Goal: Transaction & Acquisition: Purchase product/service

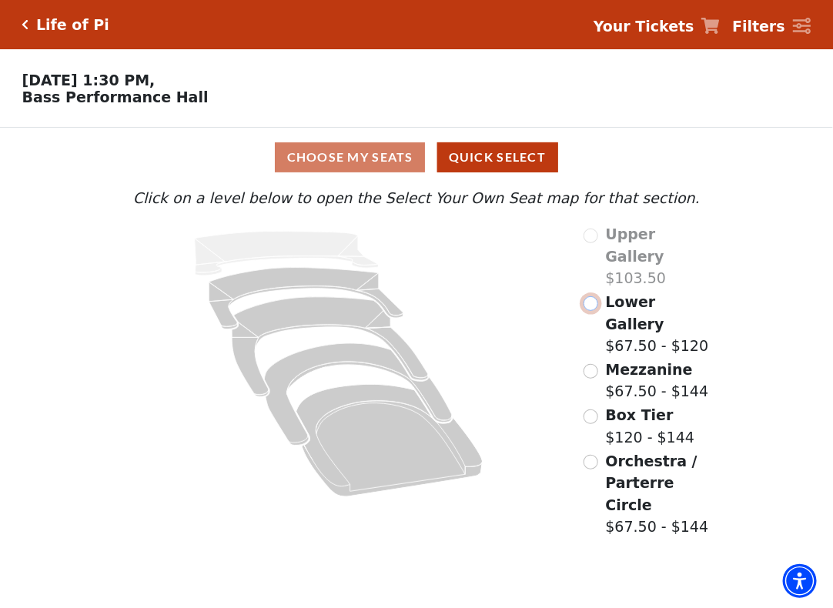
click at [594, 306] on input "Lower Gallery$67.50 - $120\a" at bounding box center [591, 303] width 15 height 15
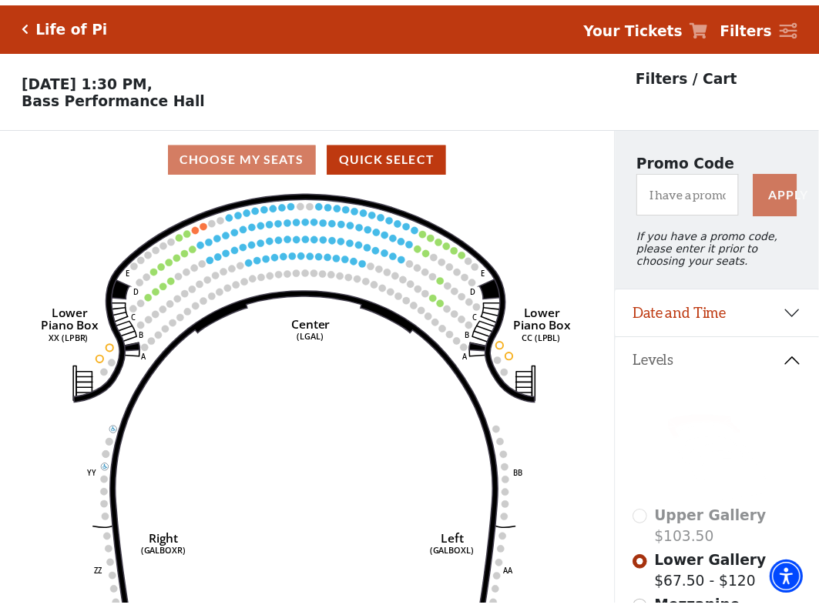
scroll to position [71, 0]
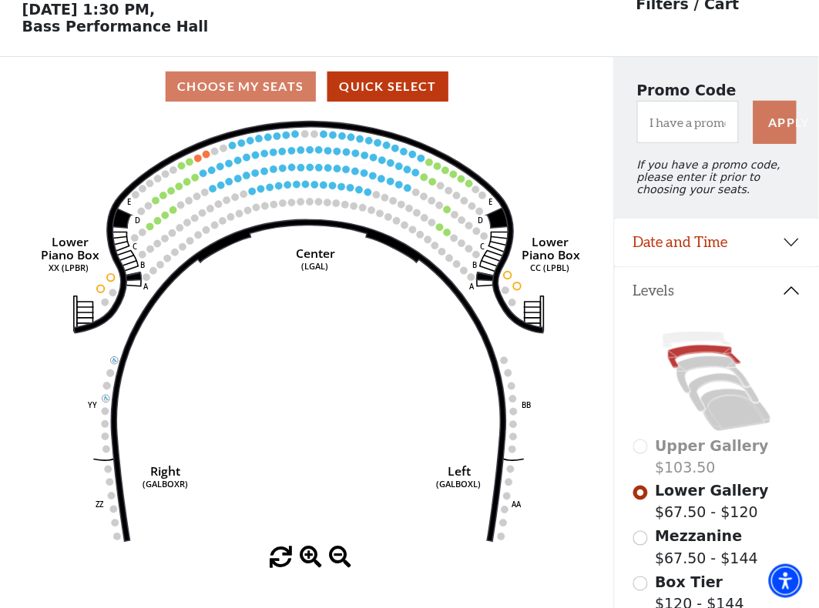
click at [147, 229] on circle at bounding box center [149, 226] width 7 height 7
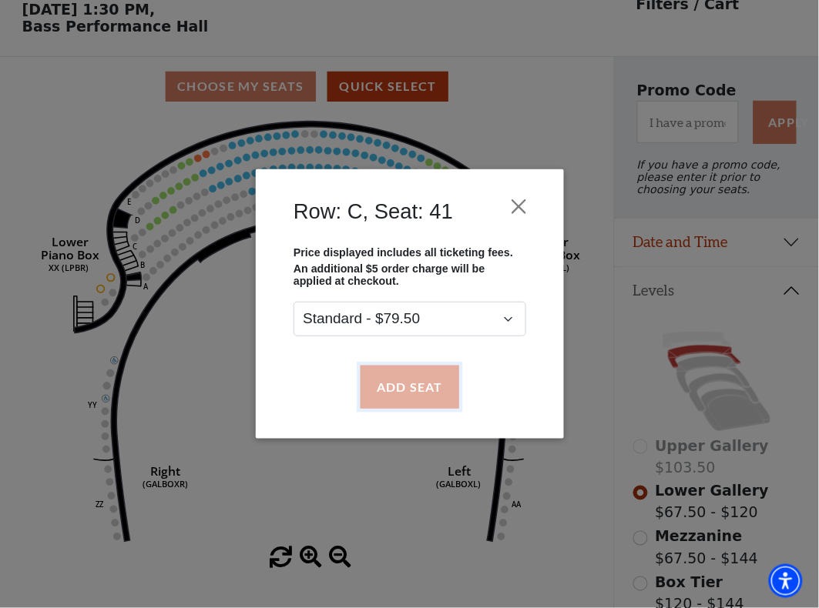
drag, startPoint x: 407, startPoint y: 377, endPoint x: 274, endPoint y: 309, distance: 149.1
click at [406, 378] on button "Add Seat" at bounding box center [409, 387] width 99 height 43
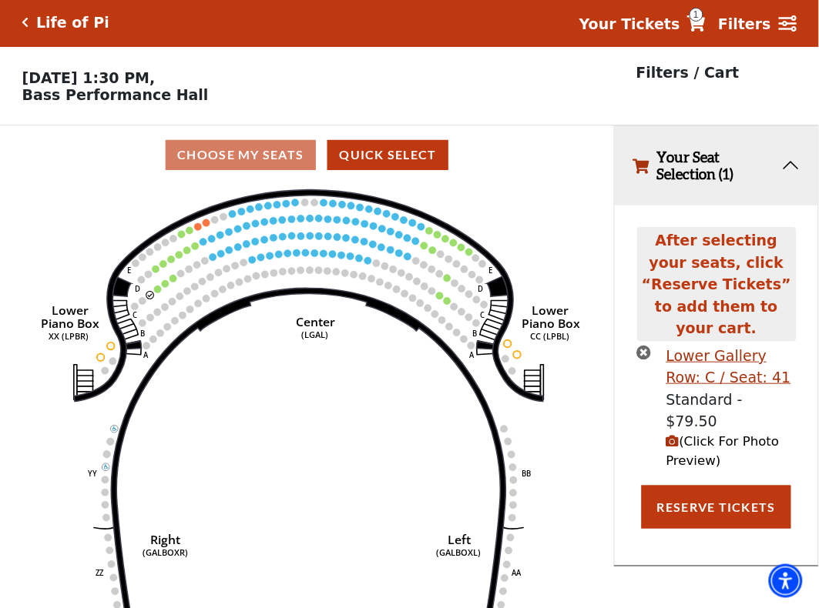
scroll to position [0, 0]
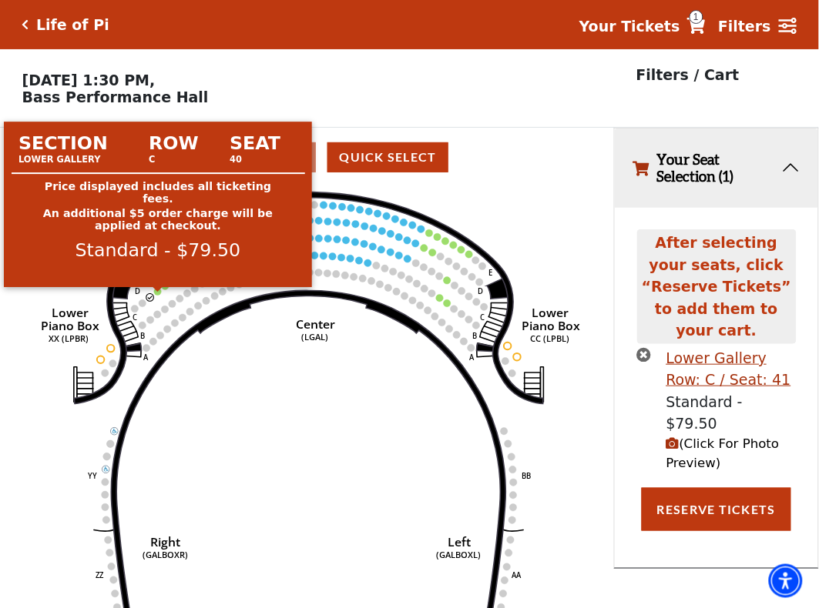
click at [158, 295] on circle at bounding box center [157, 291] width 7 height 7
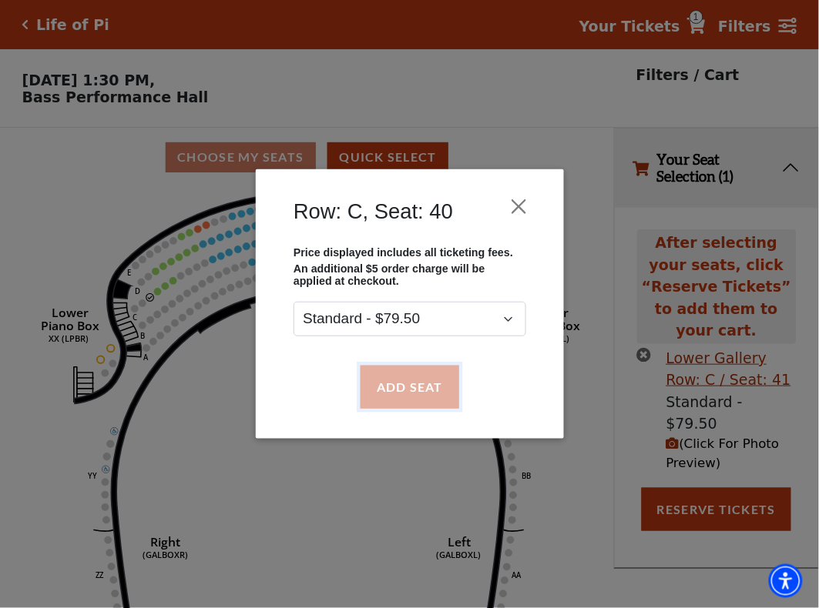
drag, startPoint x: 394, startPoint y: 394, endPoint x: 206, endPoint y: 317, distance: 202.1
click at [391, 391] on button "Add Seat" at bounding box center [409, 387] width 99 height 43
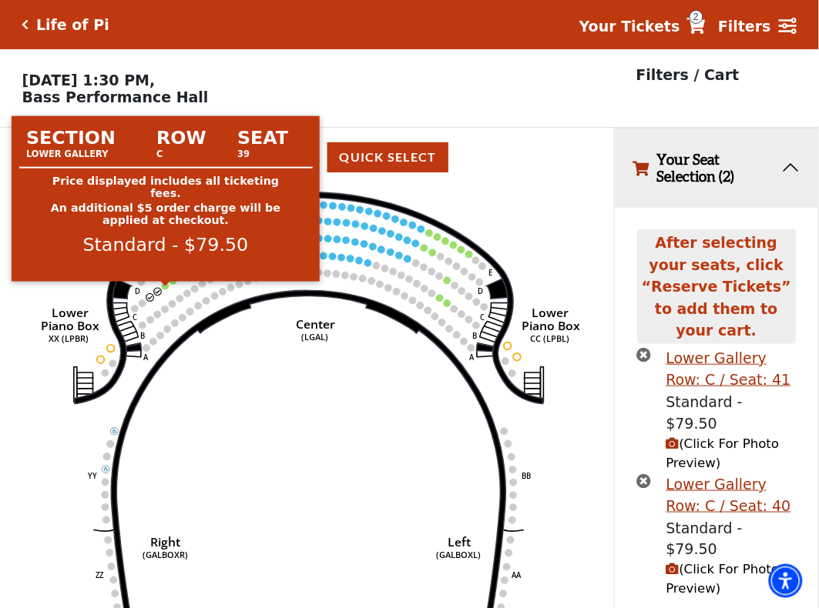
click at [164, 290] on circle at bounding box center [165, 286] width 7 height 7
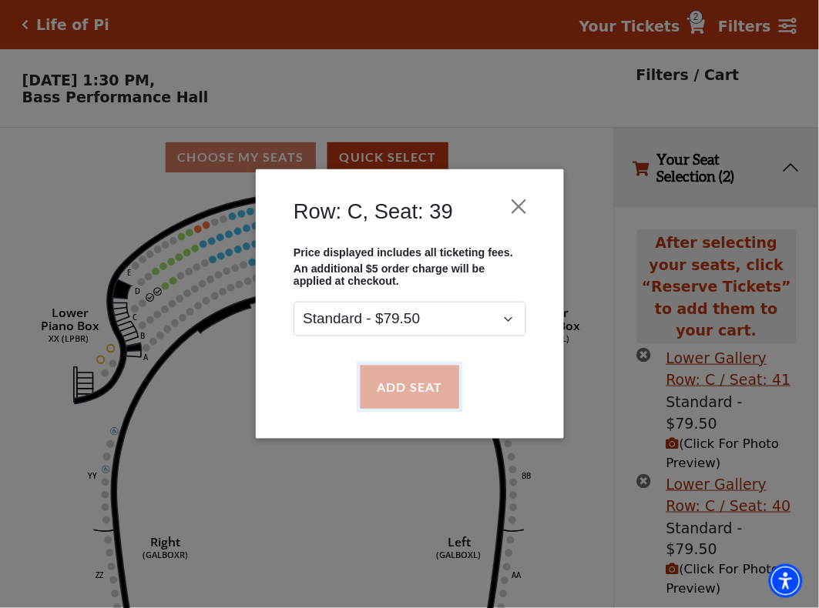
click at [366, 377] on button "Add Seat" at bounding box center [409, 387] width 99 height 43
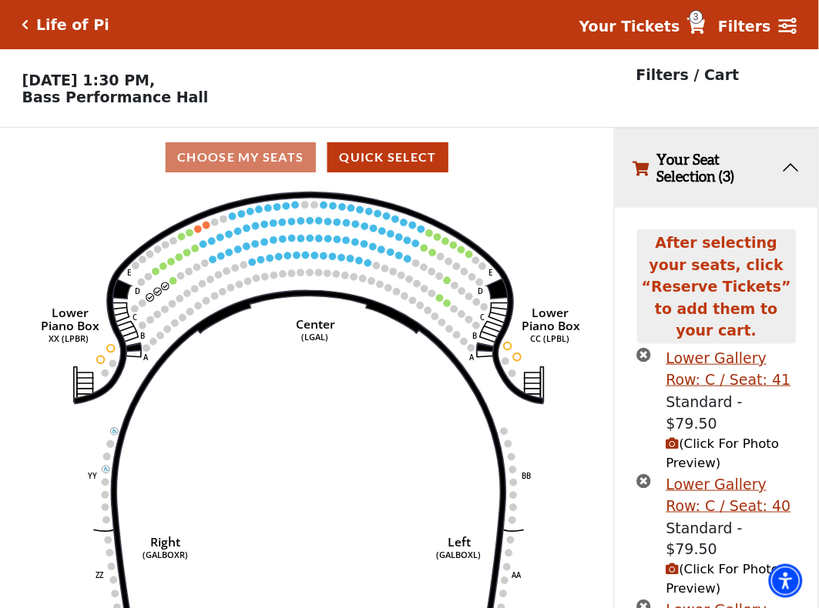
scroll to position [93, 0]
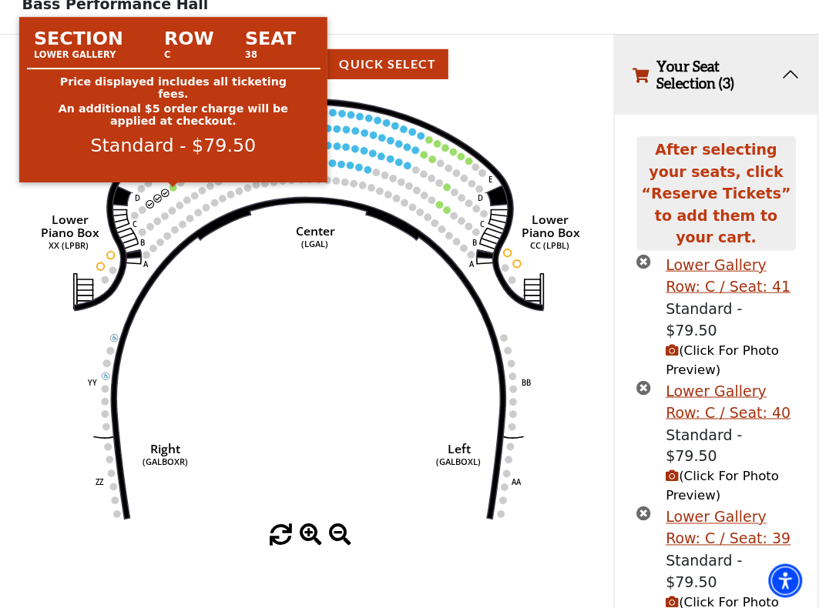
click at [172, 191] on circle at bounding box center [172, 187] width 7 height 7
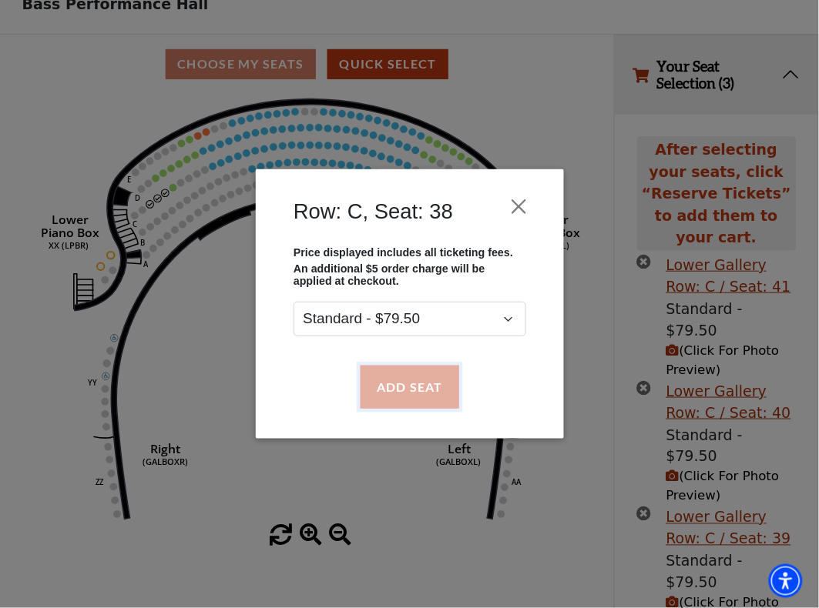
click at [398, 371] on button "Add Seat" at bounding box center [409, 387] width 99 height 43
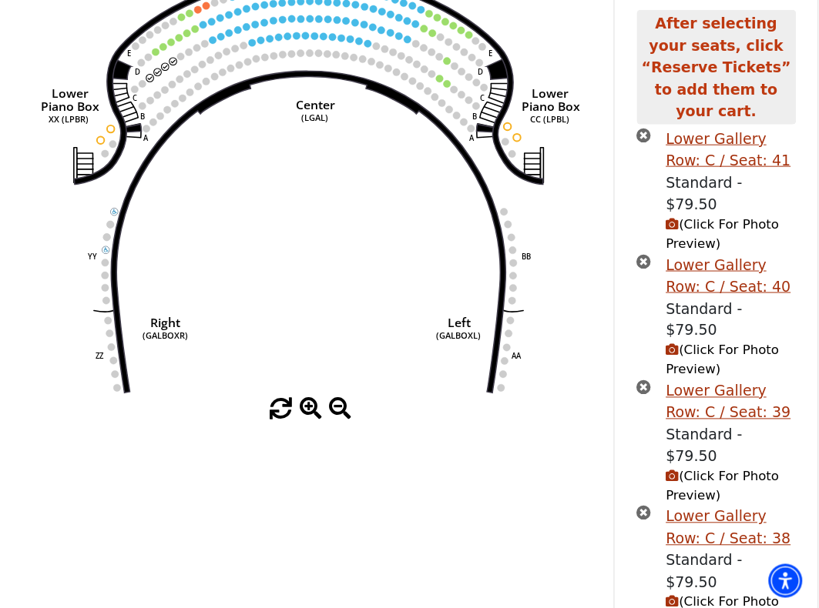
scroll to position [235, 0]
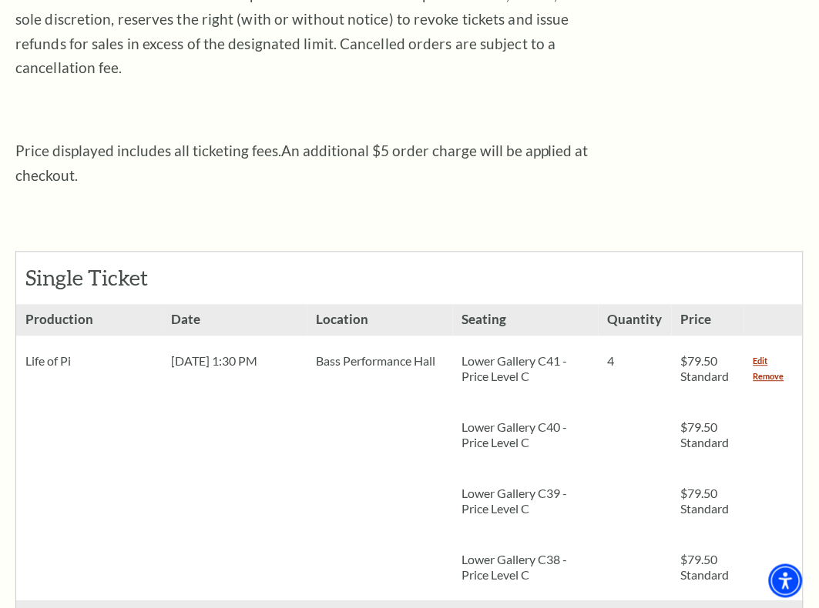
click at [408, 196] on div "Single Ticket Show Details Production Life of Pi 4" at bounding box center [409, 426] width 788 height 474
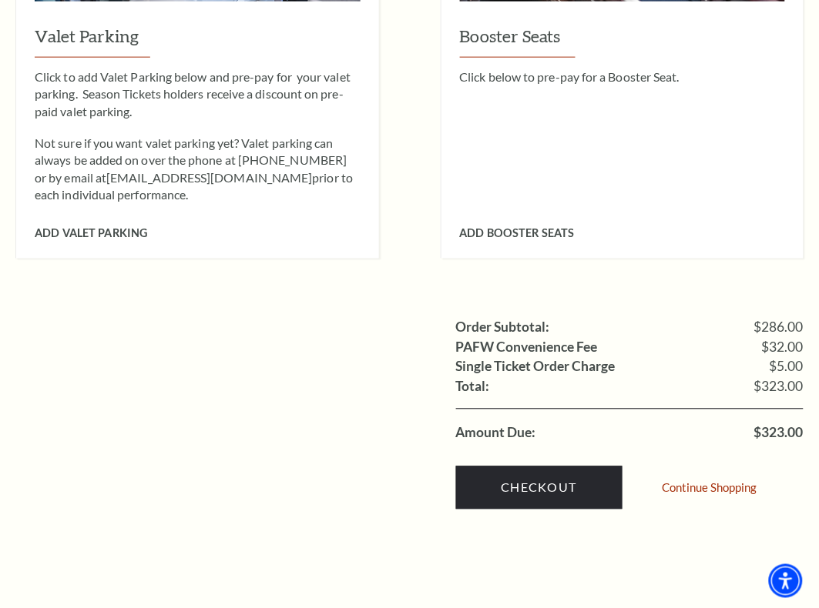
scroll to position [1636, 0]
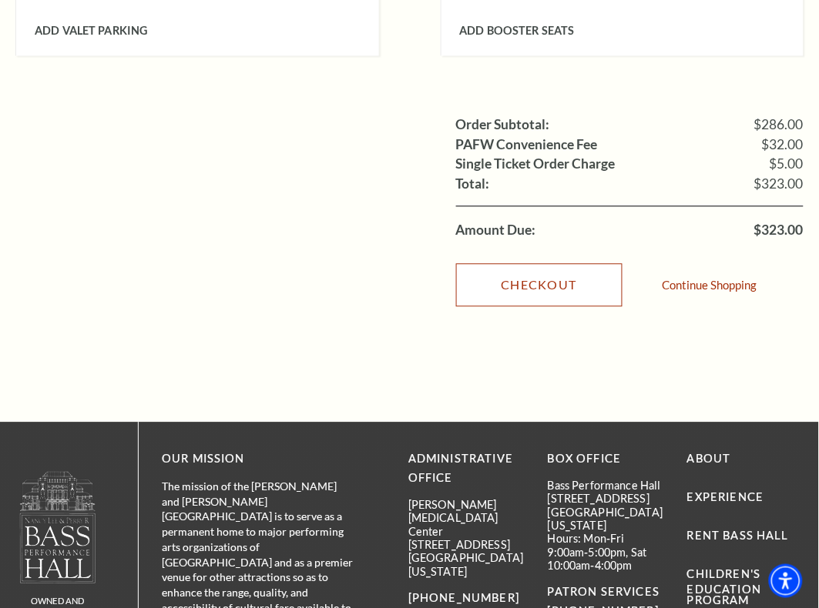
click at [589, 264] on link "Checkout" at bounding box center [539, 285] width 166 height 43
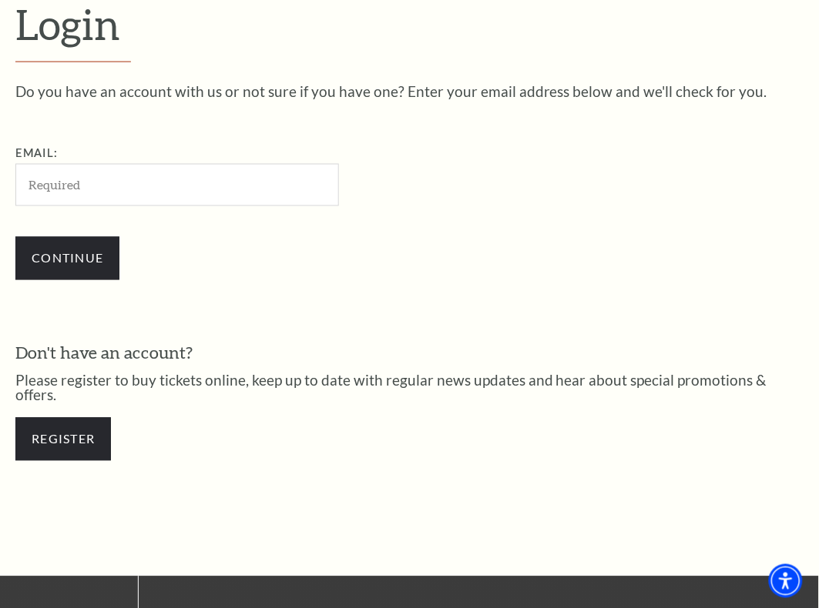
click at [85, 185] on input "Email:" at bounding box center [176, 185] width 323 height 42
type input "SidneyLKnox@teleworm.us"
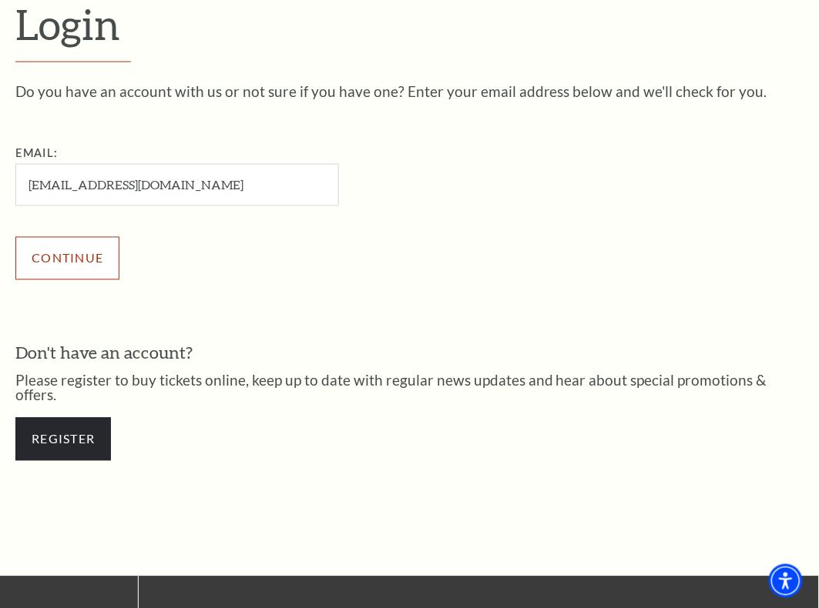
click at [70, 264] on input "Continue" at bounding box center [67, 258] width 104 height 43
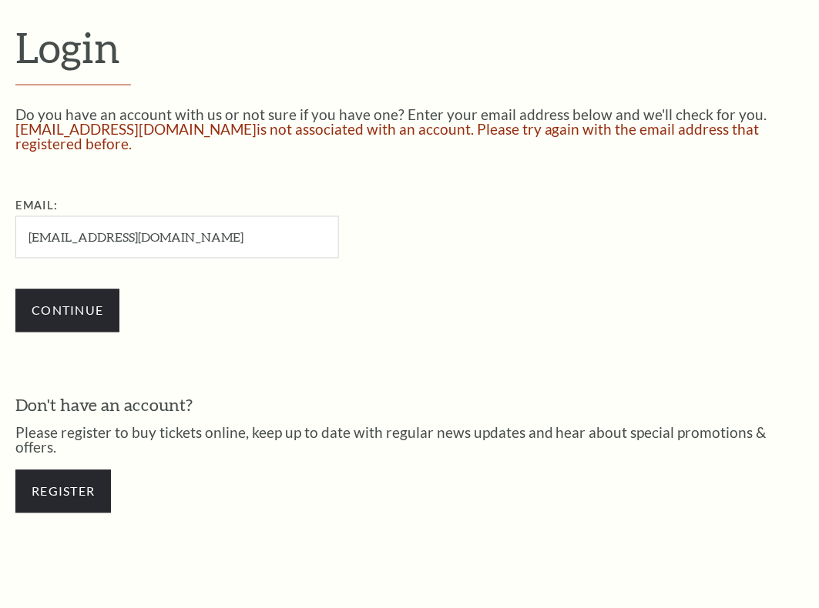
scroll to position [385, 0]
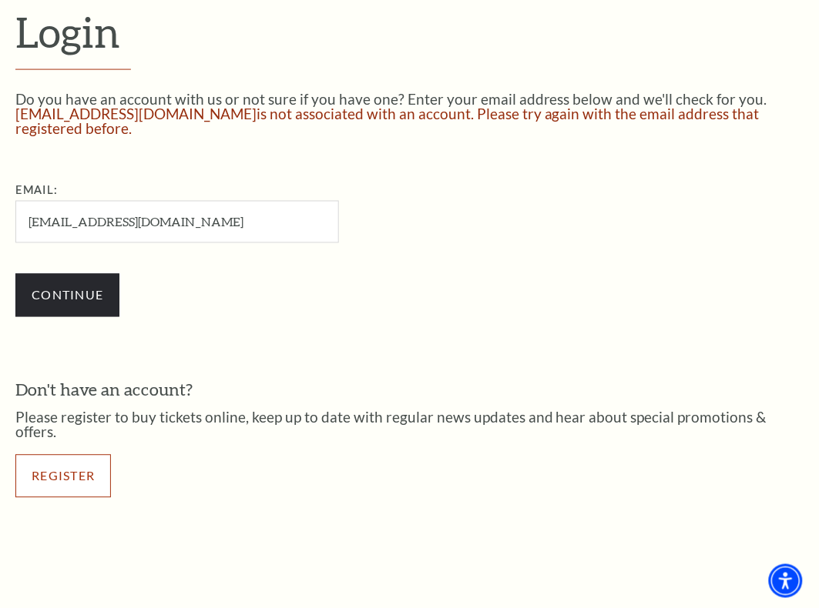
click at [73, 455] on link "Register" at bounding box center [62, 476] width 95 height 43
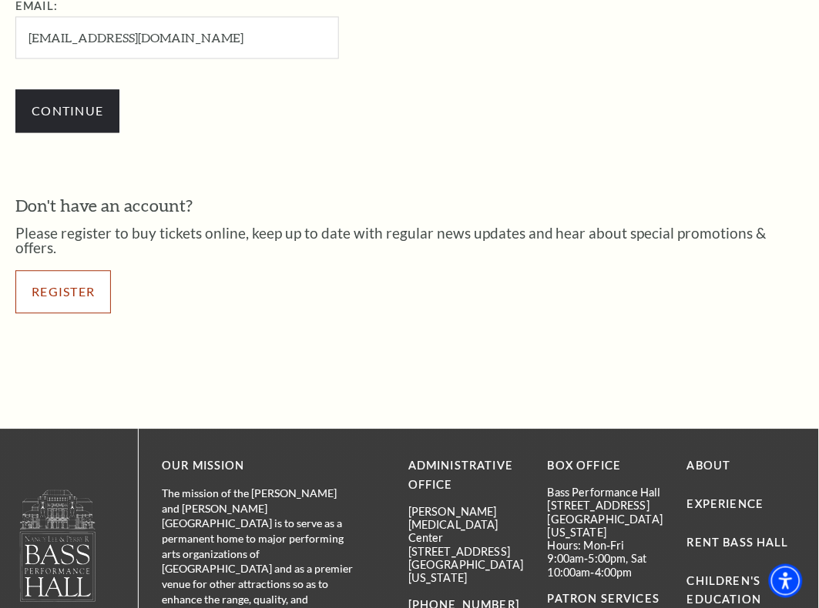
scroll to position [578, 0]
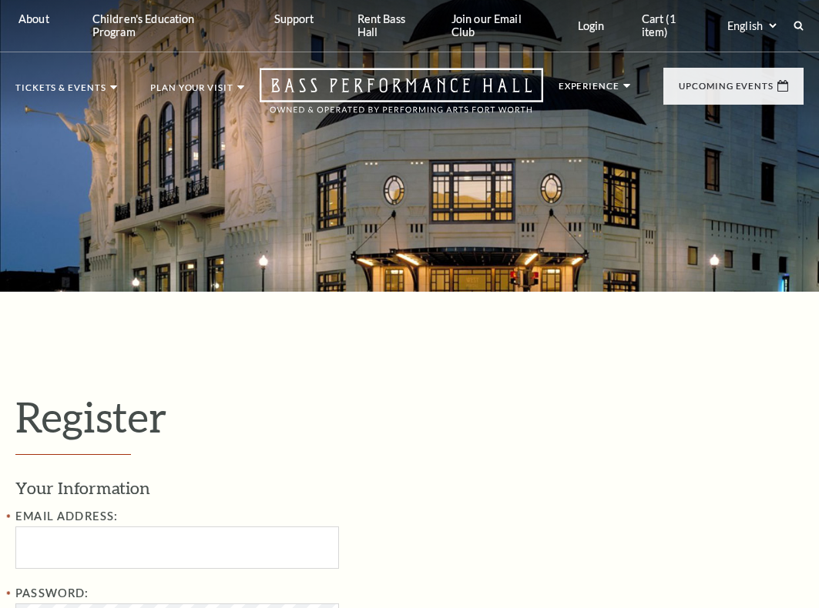
select select "1"
select select "[GEOGRAPHIC_DATA]"
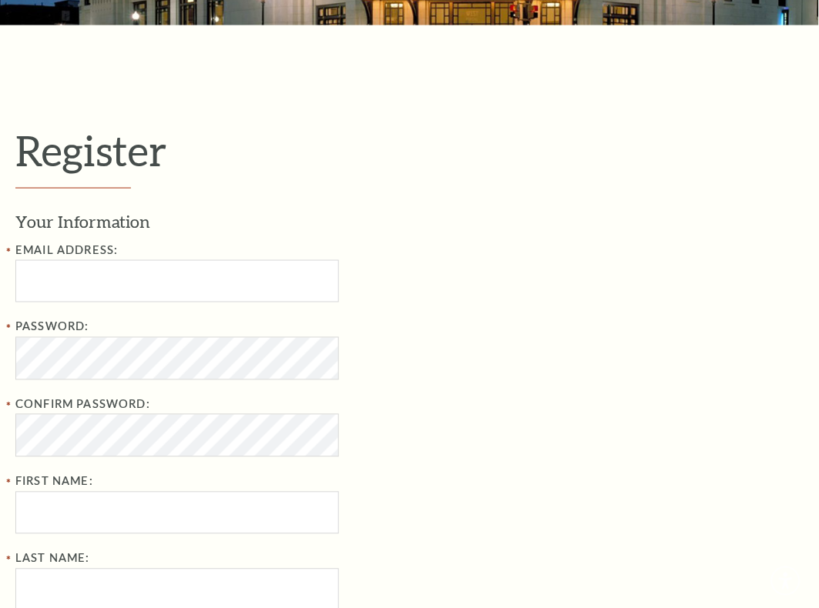
scroll to position [289, 0]
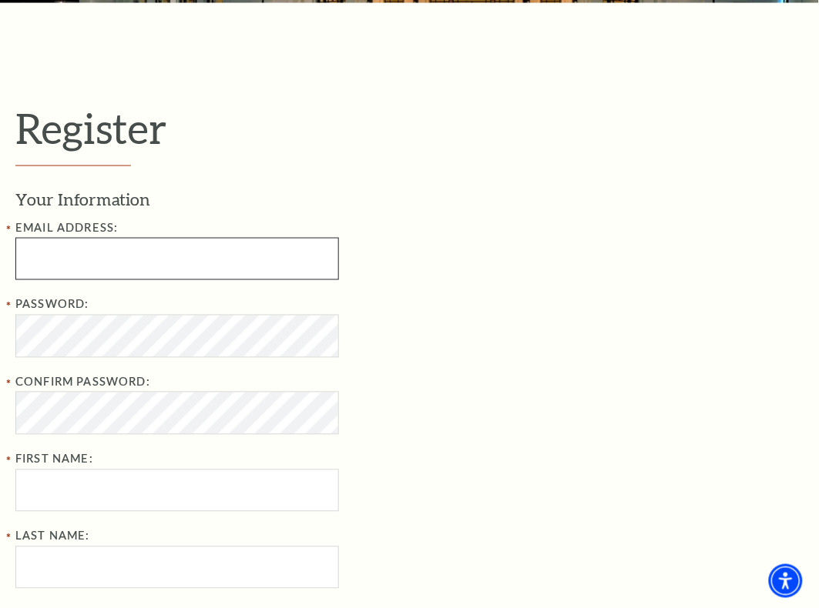
click at [92, 256] on input "text" at bounding box center [176, 259] width 323 height 42
type input "[EMAIL_ADDRESS][DOMAIN_NAME]"
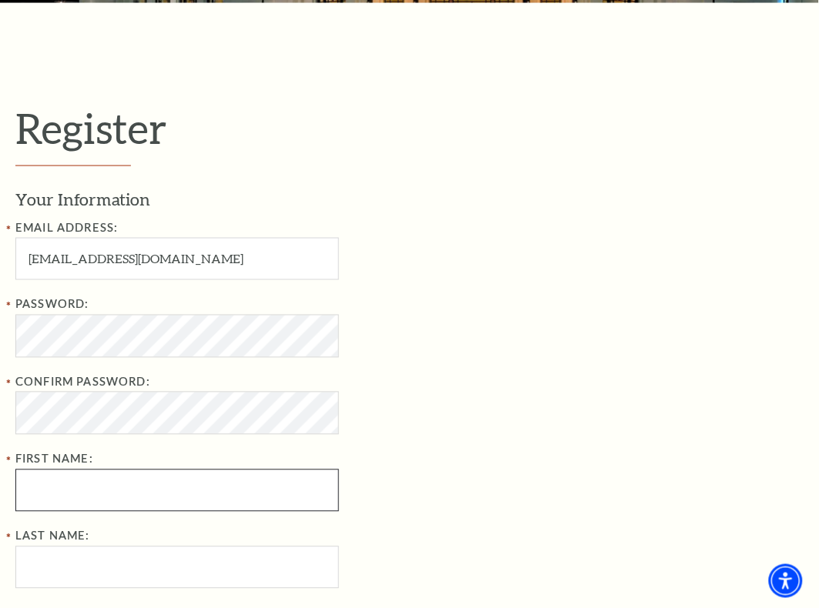
type input "[PERSON_NAME]"
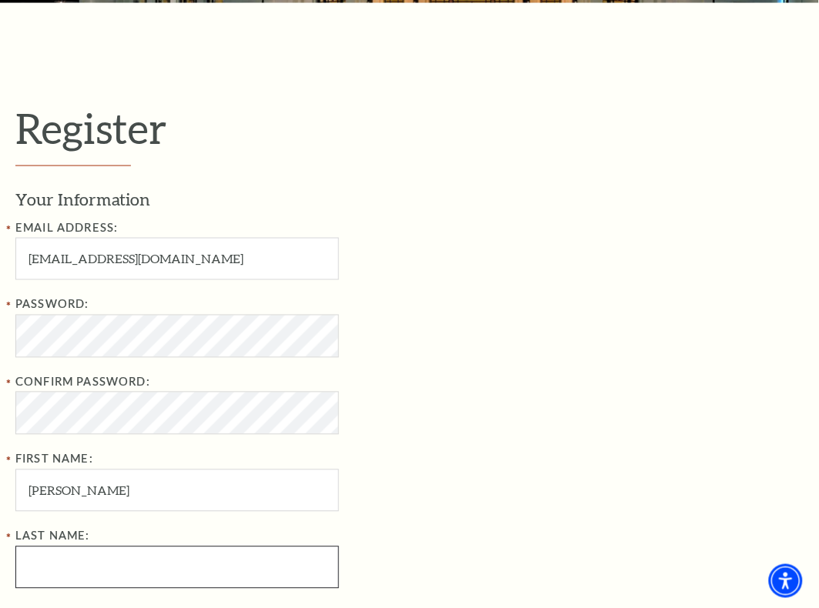
type input "L. Knox"
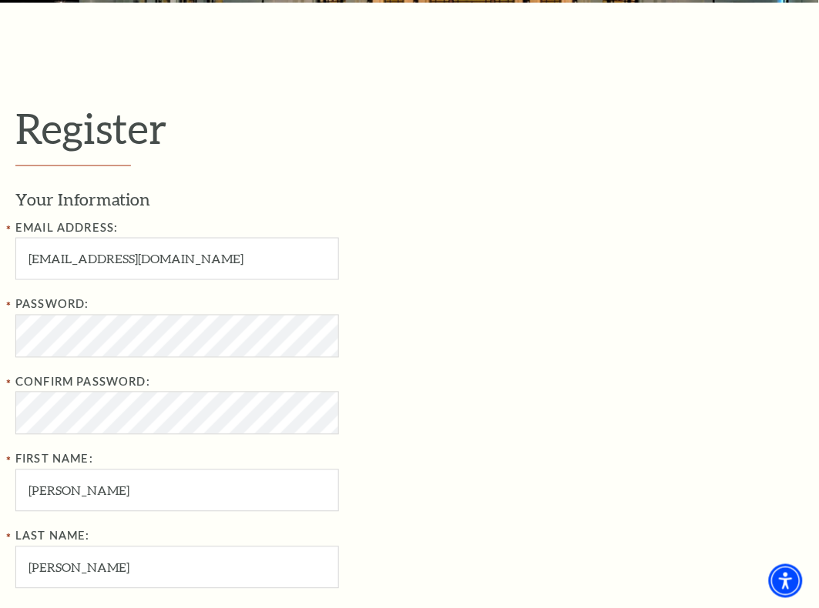
type input "5178496730"
type input "3841 John Avenue Jonesville, MI 49250"
type input "Jonesville"
select select "MO"
type input "49250"
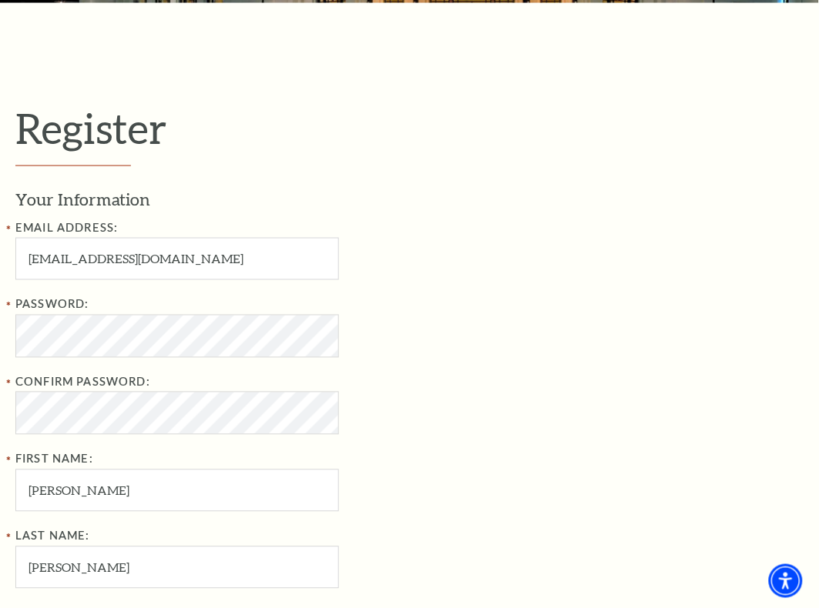
type input "517-849-6730"
click at [101, 262] on input "babychi2003@gmail.com" at bounding box center [176, 259] width 323 height 42
type input "babychine@gmail.com"
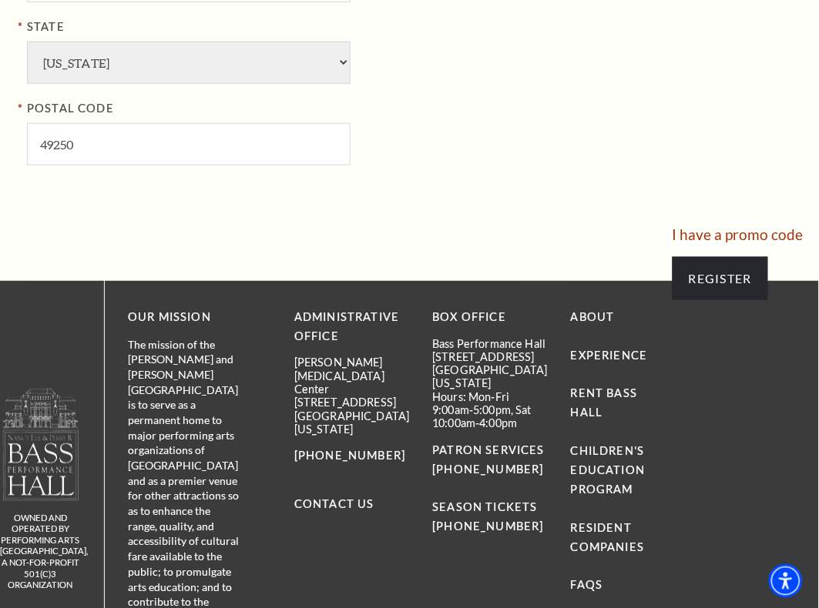
scroll to position [1348, 0]
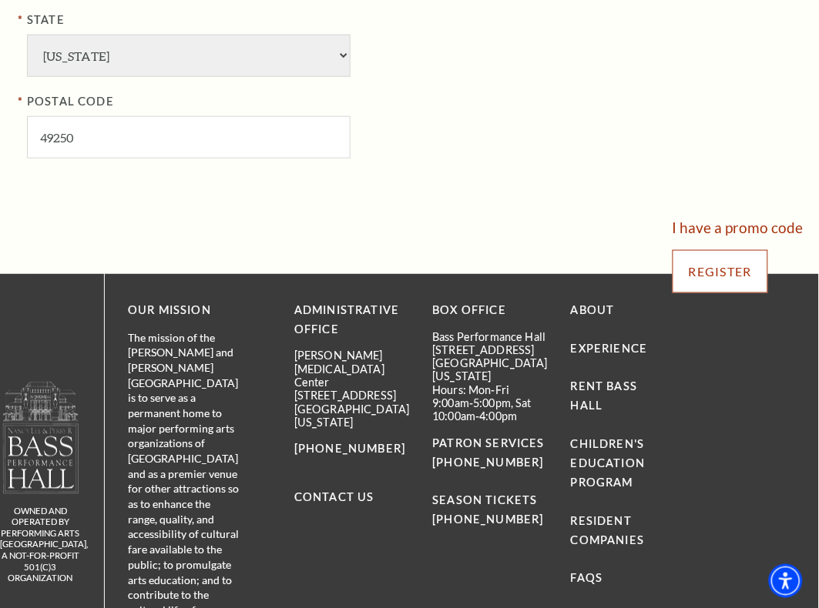
click at [716, 272] on input "Register" at bounding box center [719, 271] width 95 height 43
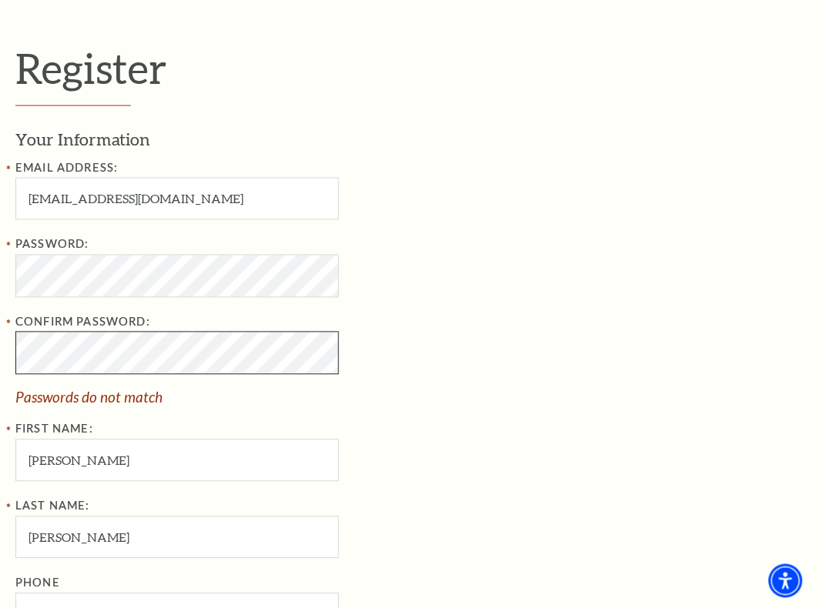
scroll to position [303, 0]
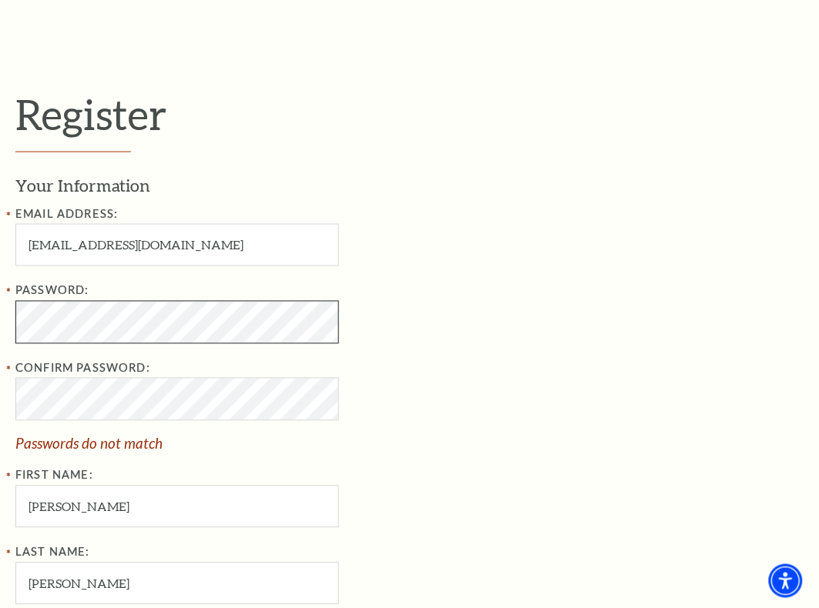
click at [0, 306] on html "Skip to main content Enable accessibility for low vision Open the accessibility…" at bounding box center [409, 1] width 819 height 608
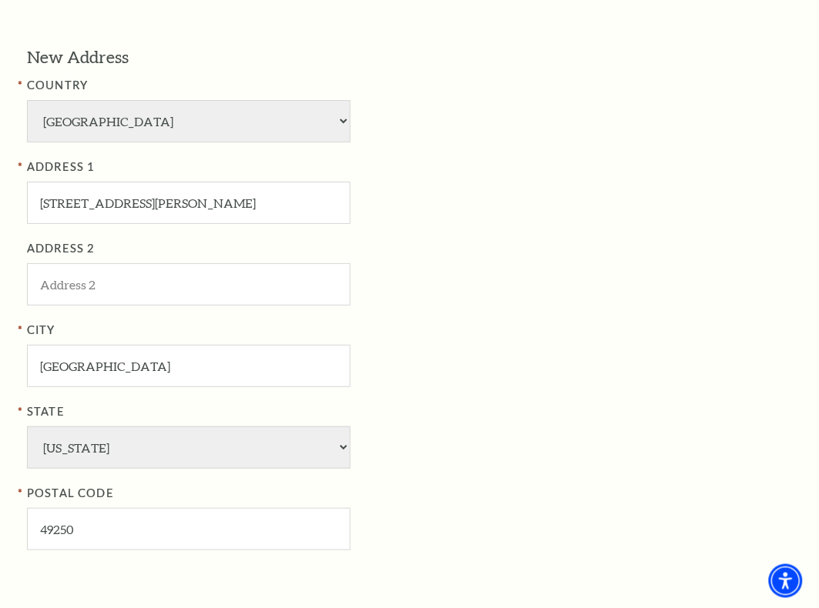
scroll to position [1169, 0]
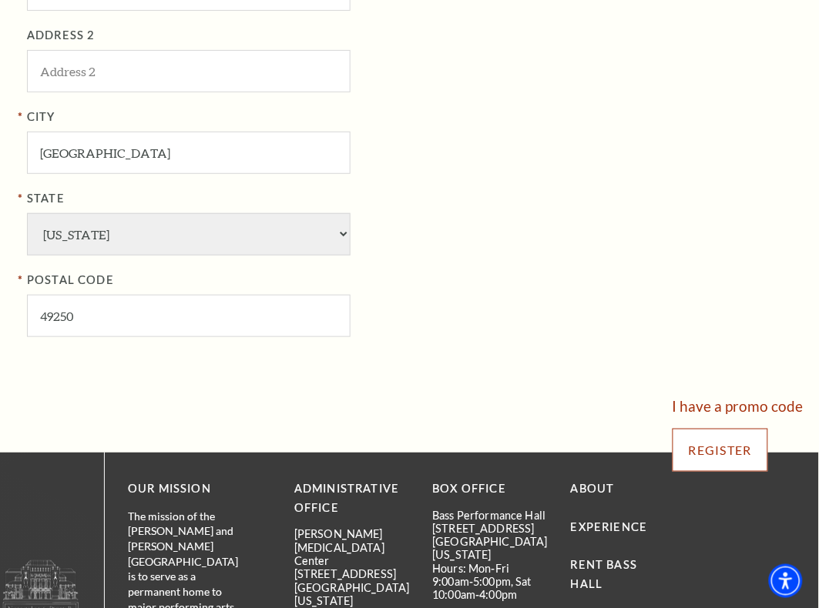
click at [698, 441] on input "Register" at bounding box center [719, 450] width 95 height 43
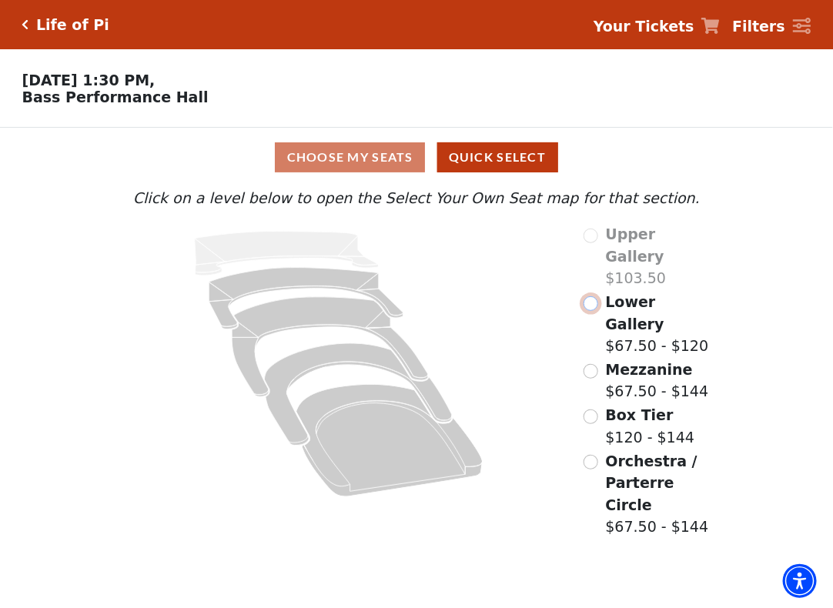
click at [591, 304] on input "Lower Gallery$67.50 - $120\a" at bounding box center [591, 303] width 15 height 15
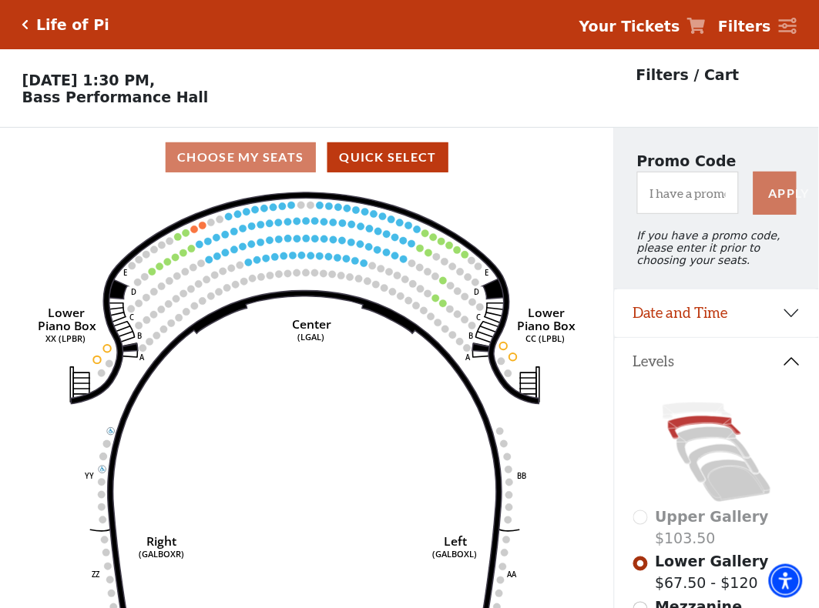
click at [680, 28] on strong "Your Tickets" at bounding box center [629, 26] width 101 height 17
click at [695, 24] on link "Your Tickets" at bounding box center [642, 26] width 126 height 22
click at [705, 78] on p "Filters / Cart" at bounding box center [687, 75] width 103 height 22
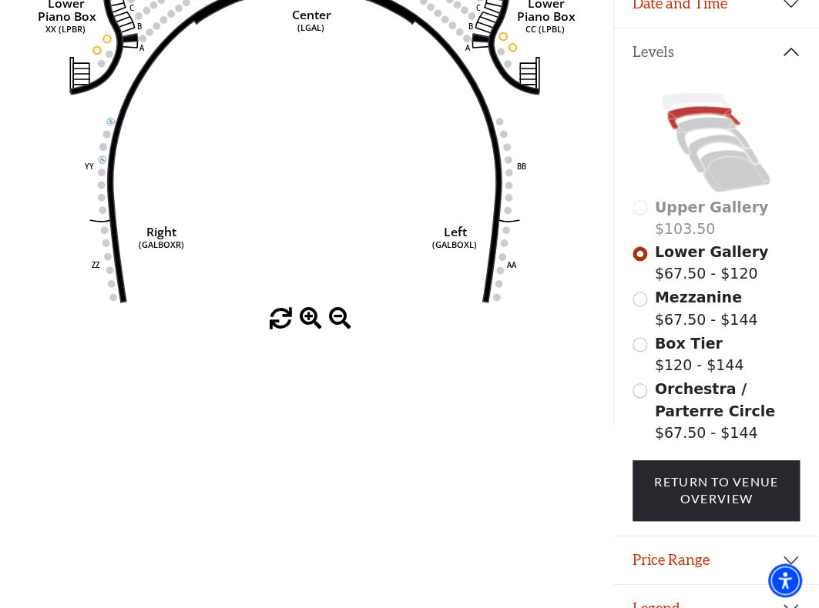
scroll to position [347, 0]
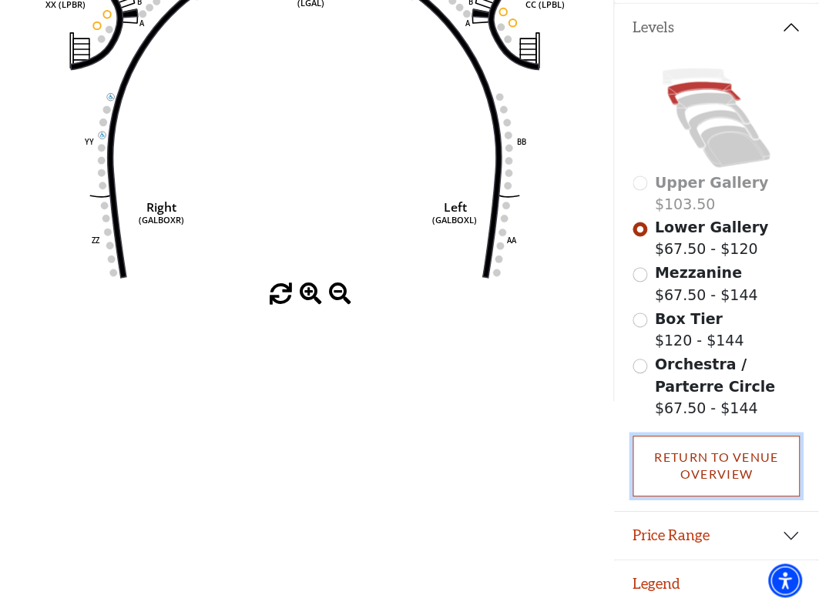
click at [709, 461] on link "Return To Venue Overview" at bounding box center [716, 467] width 167 height 61
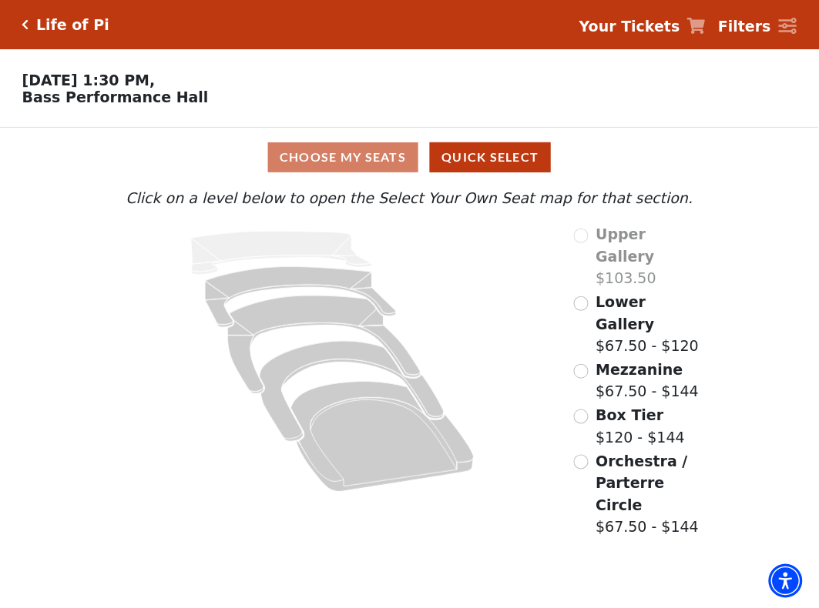
scroll to position [0, 0]
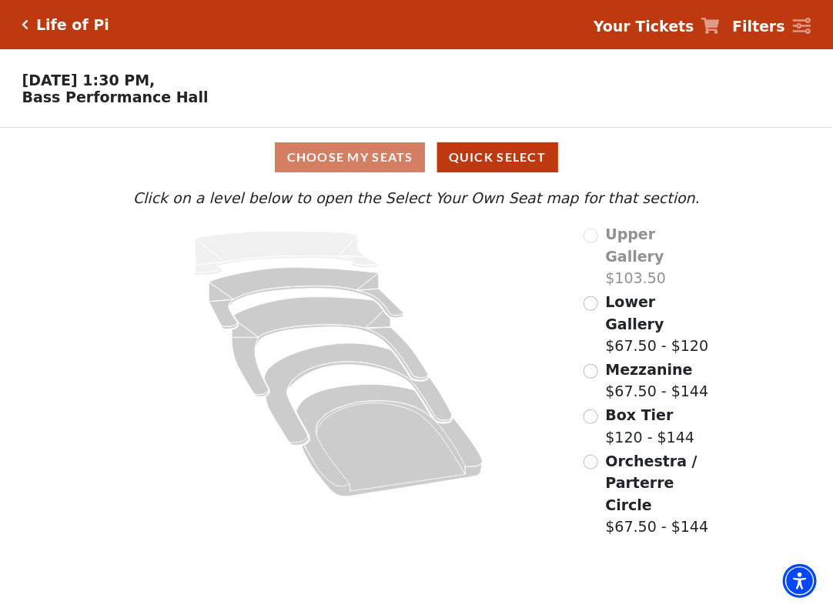
click at [497, 221] on div "Click on a level below to open the Select Your Own Seat map for that section. U…" at bounding box center [416, 363] width 625 height 353
click at [712, 21] on icon at bounding box center [711, 26] width 18 height 16
click at [689, 28] on strong "Your Tickets" at bounding box center [644, 26] width 101 height 17
click at [672, 25] on strong "Your Tickets" at bounding box center [644, 26] width 101 height 17
click at [599, 359] on div "Mezzanine $67.50 - $144" at bounding box center [646, 381] width 125 height 44
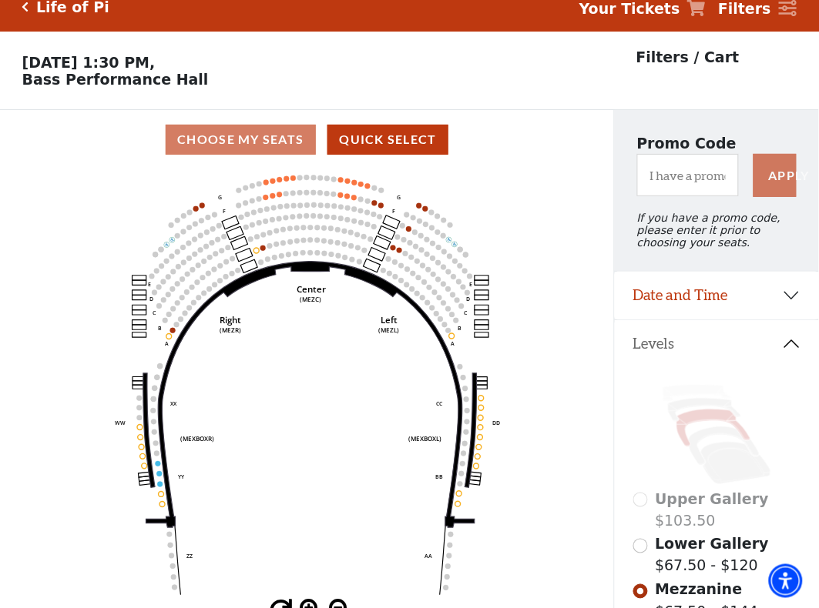
scroll to position [71, 0]
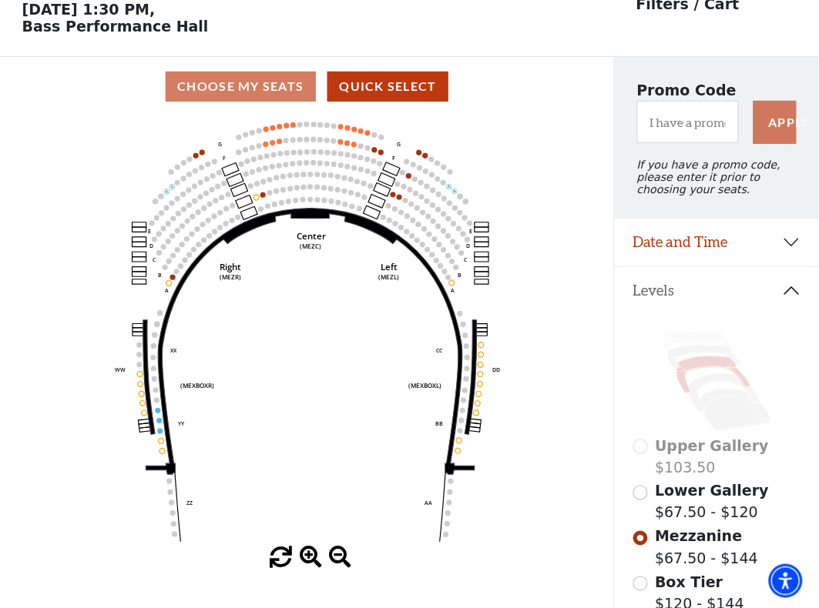
click at [685, 500] on span "Lower Gallery" at bounding box center [712, 491] width 114 height 17
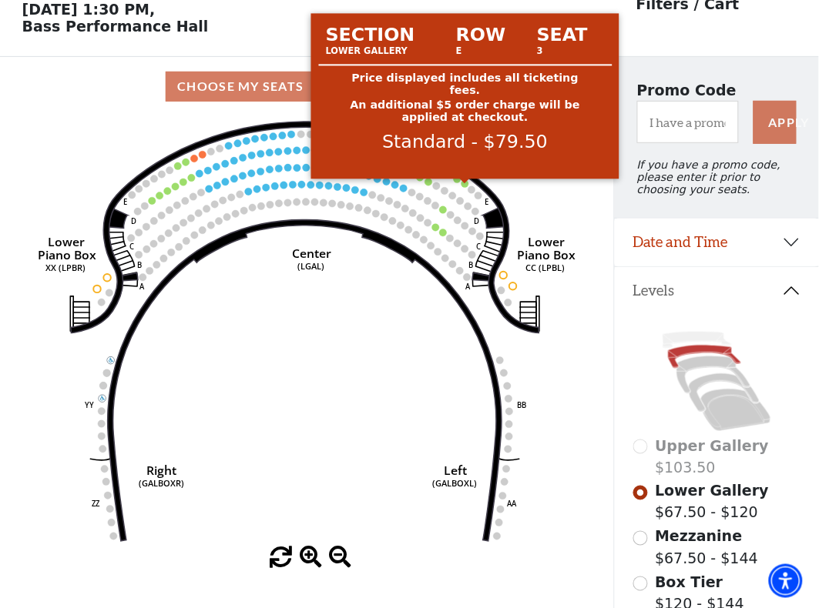
click at [467, 187] on circle at bounding box center [464, 183] width 7 height 7
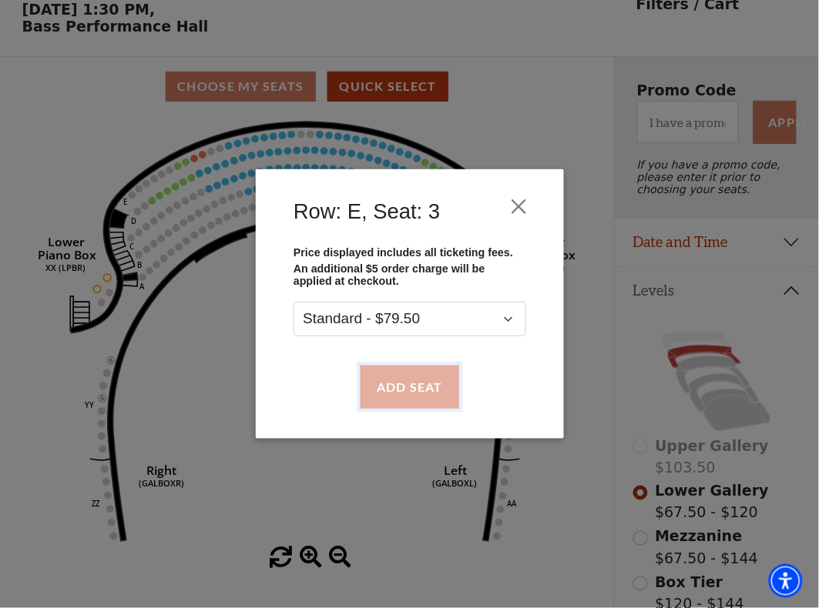
click at [410, 377] on button "Add Seat" at bounding box center [409, 387] width 99 height 43
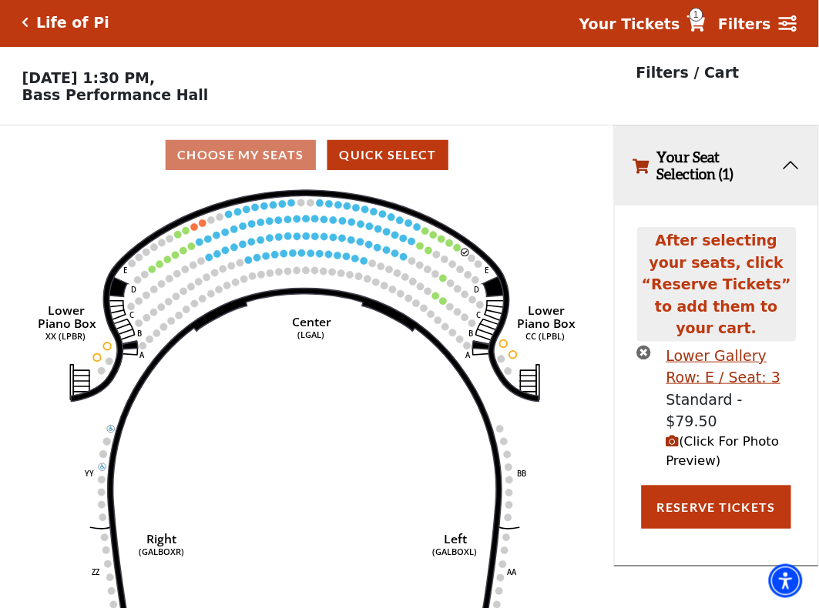
scroll to position [0, 0]
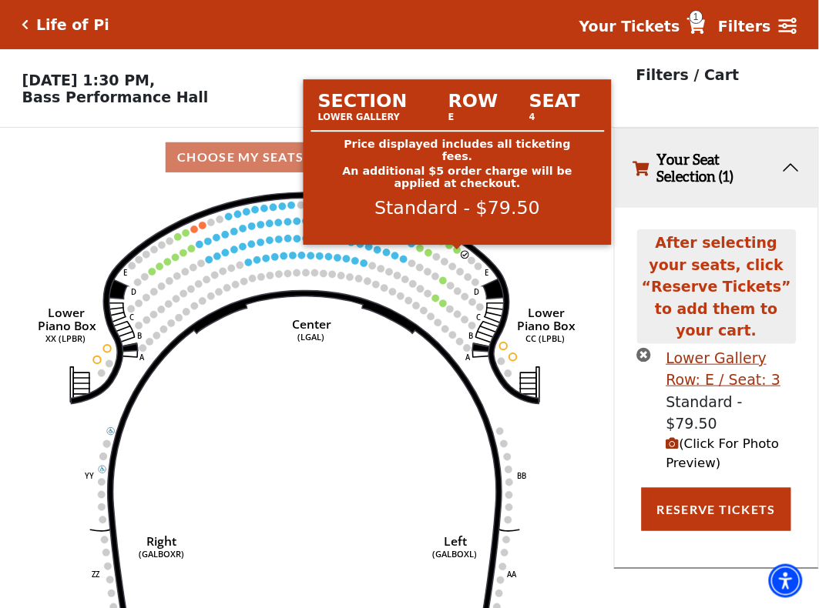
click at [456, 253] on circle at bounding box center [457, 249] width 7 height 7
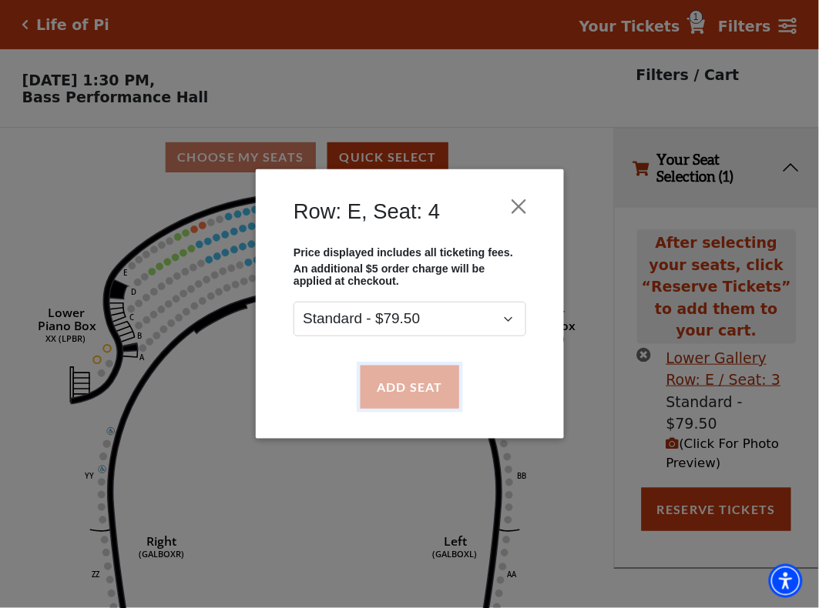
drag, startPoint x: 440, startPoint y: 387, endPoint x: 449, endPoint y: 290, distance: 97.5
click at [440, 389] on button "Add Seat" at bounding box center [409, 387] width 99 height 43
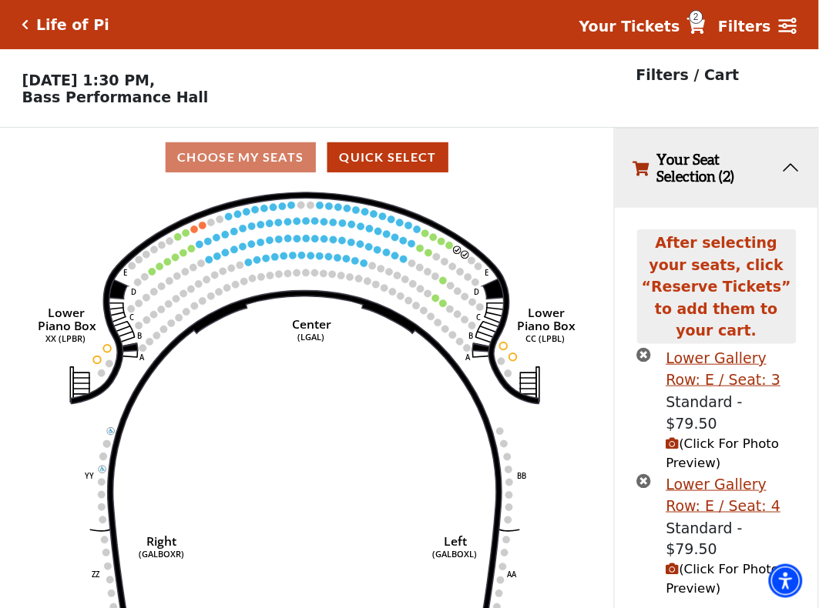
click at [448, 249] on circle at bounding box center [449, 245] width 7 height 7
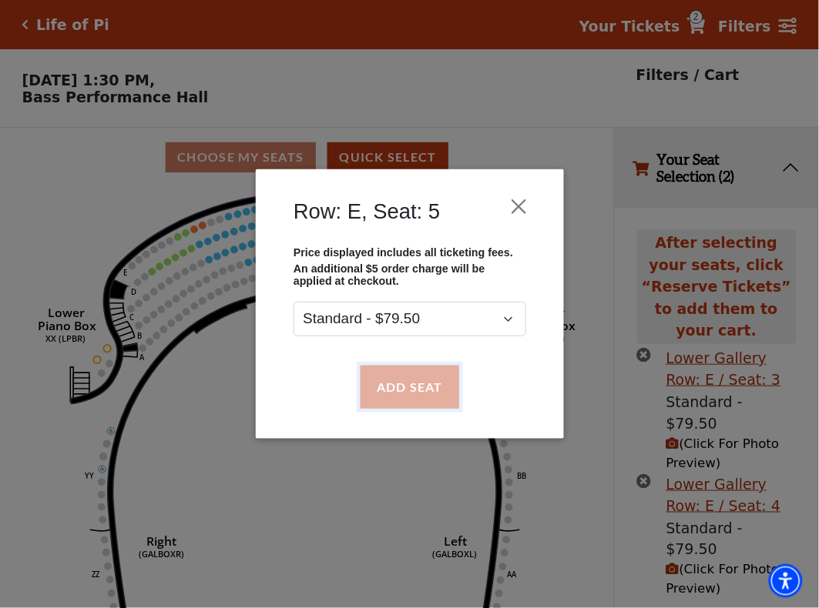
click at [436, 377] on button "Add Seat" at bounding box center [409, 387] width 99 height 43
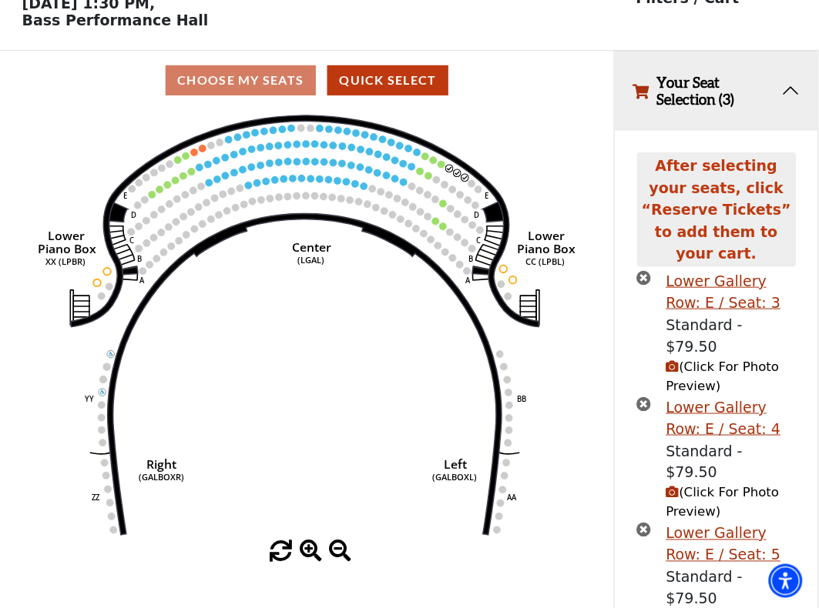
scroll to position [93, 0]
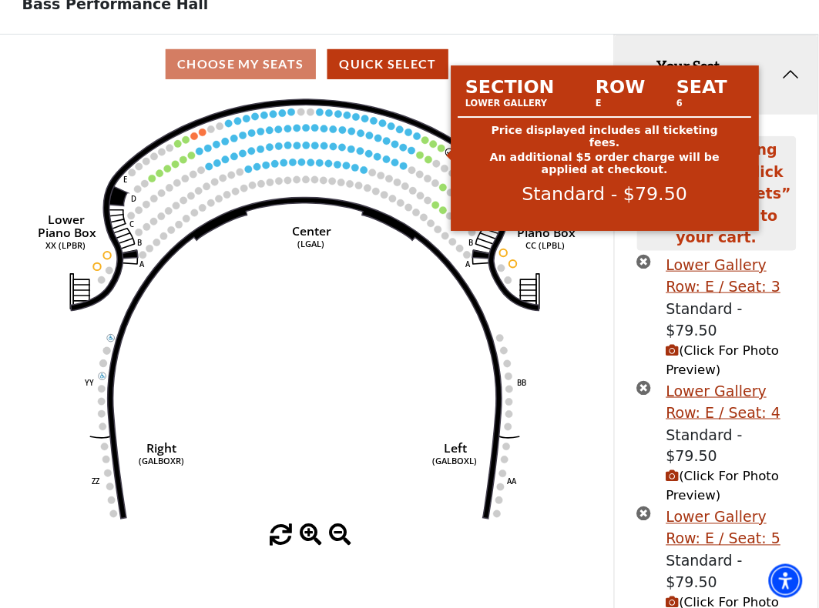
click at [441, 152] on circle at bounding box center [441, 148] width 7 height 7
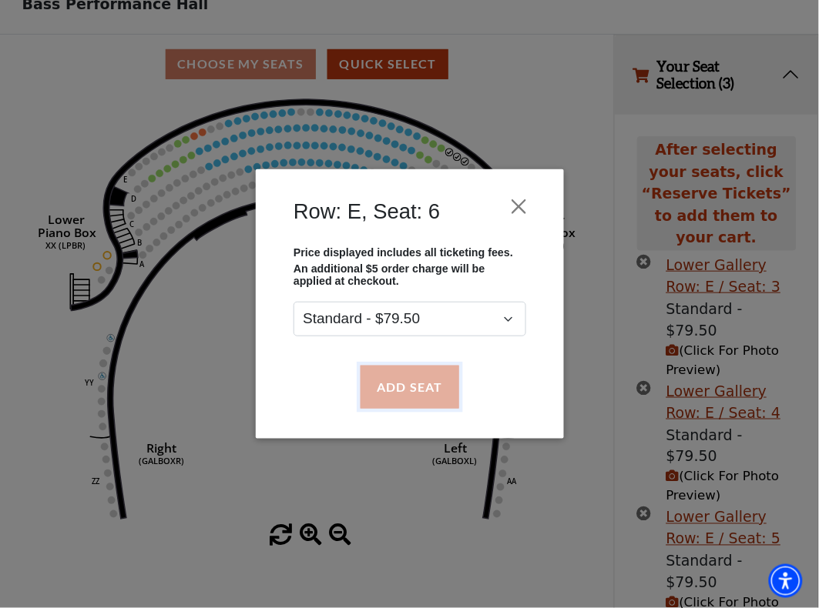
click at [418, 391] on button "Add Seat" at bounding box center [409, 387] width 99 height 43
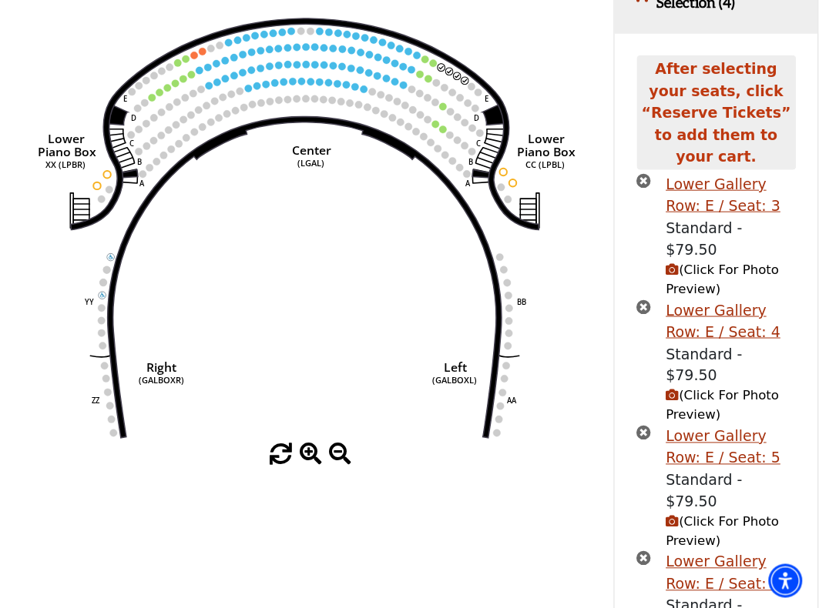
scroll to position [197, 0]
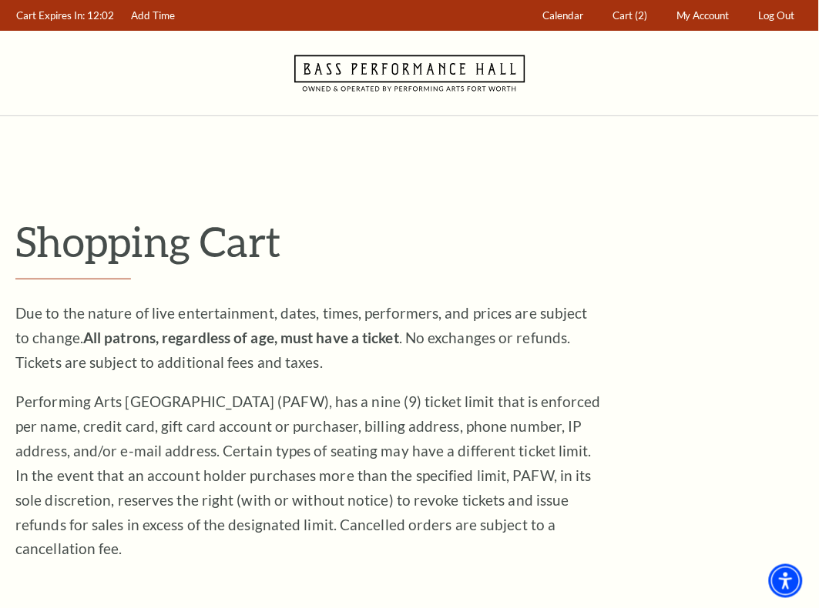
click at [491, 235] on p "Shopping Cart" at bounding box center [409, 241] width 788 height 50
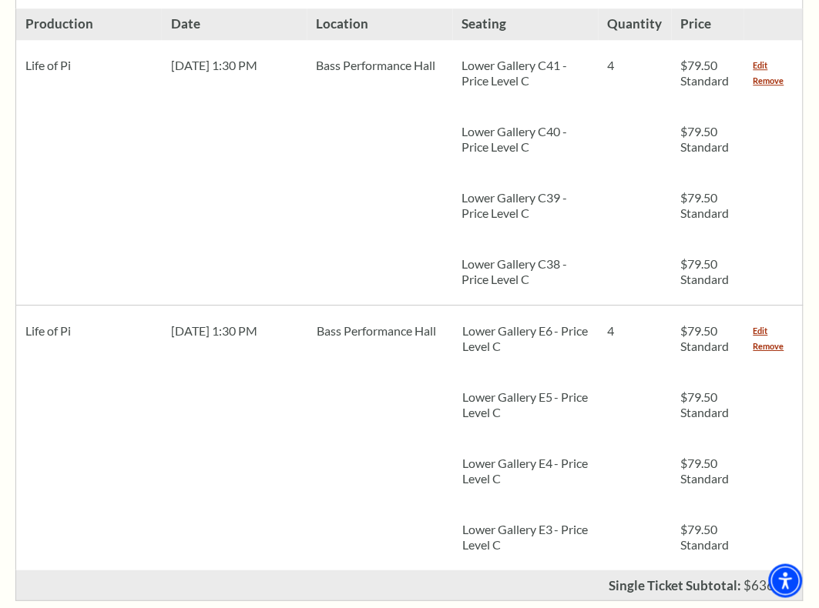
scroll to position [770, 0]
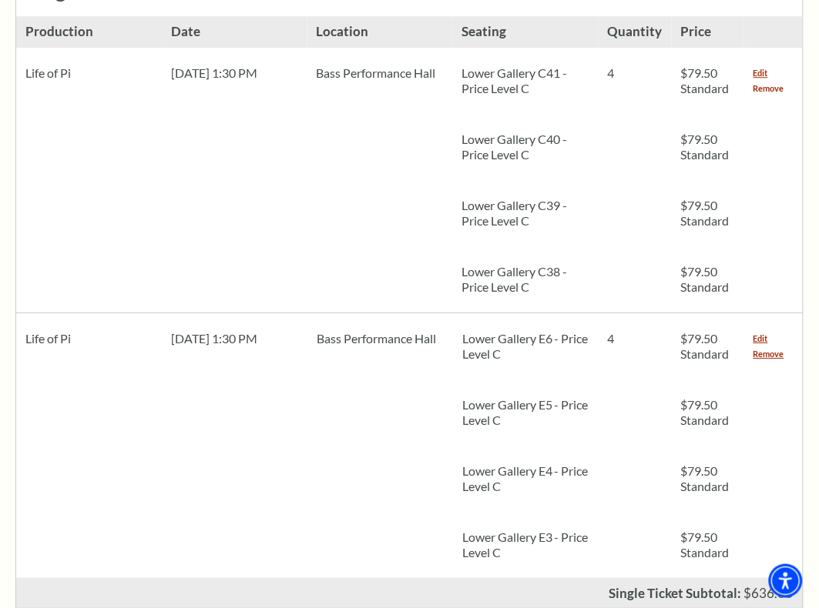
click at [771, 81] on link "Remove" at bounding box center [768, 88] width 31 height 15
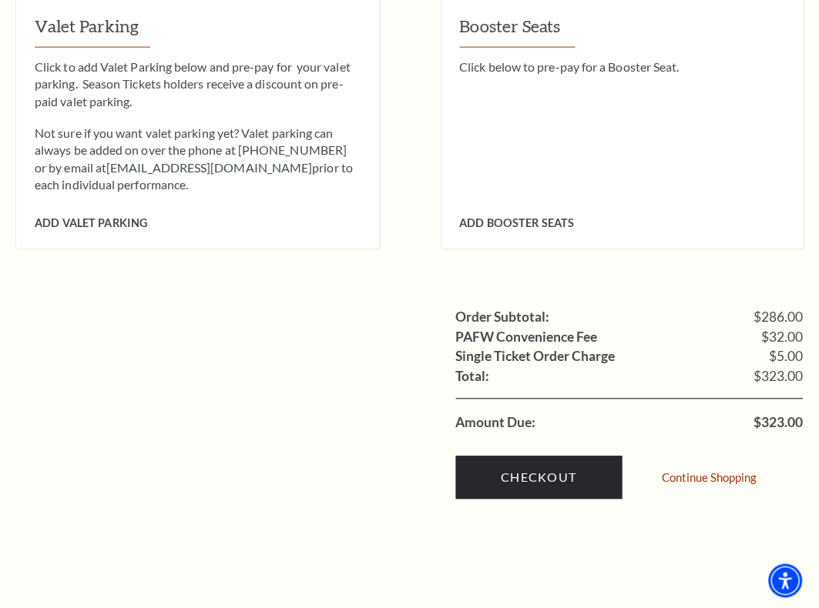
scroll to position [1440, 0]
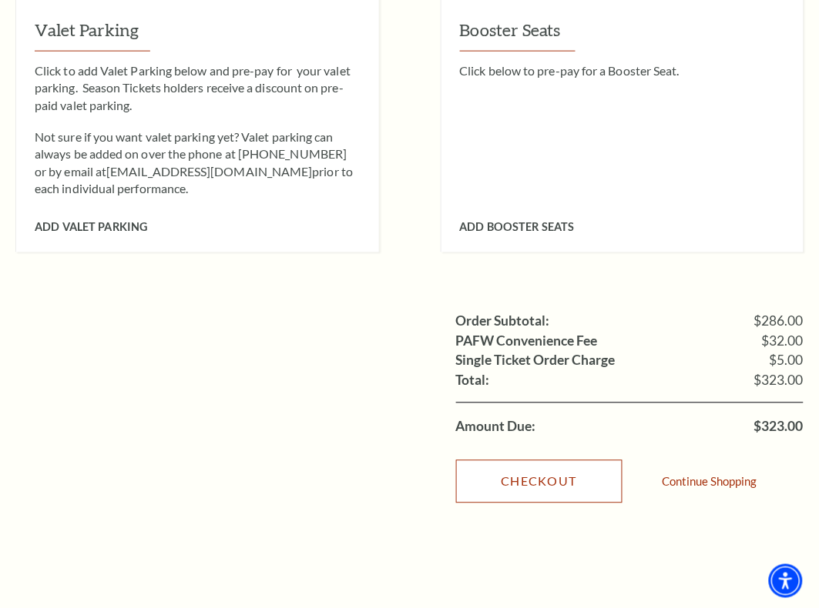
click at [585, 461] on link "Checkout" at bounding box center [539, 482] width 166 height 43
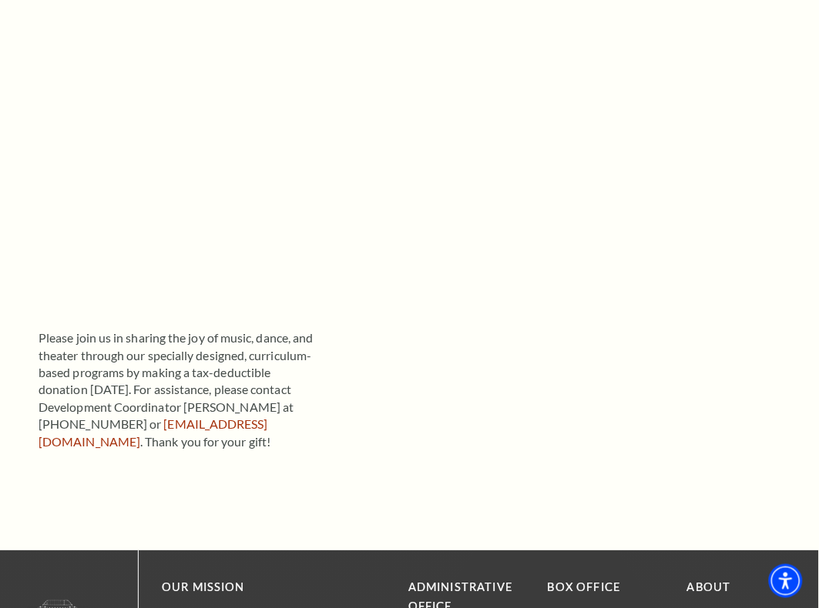
scroll to position [481, 0]
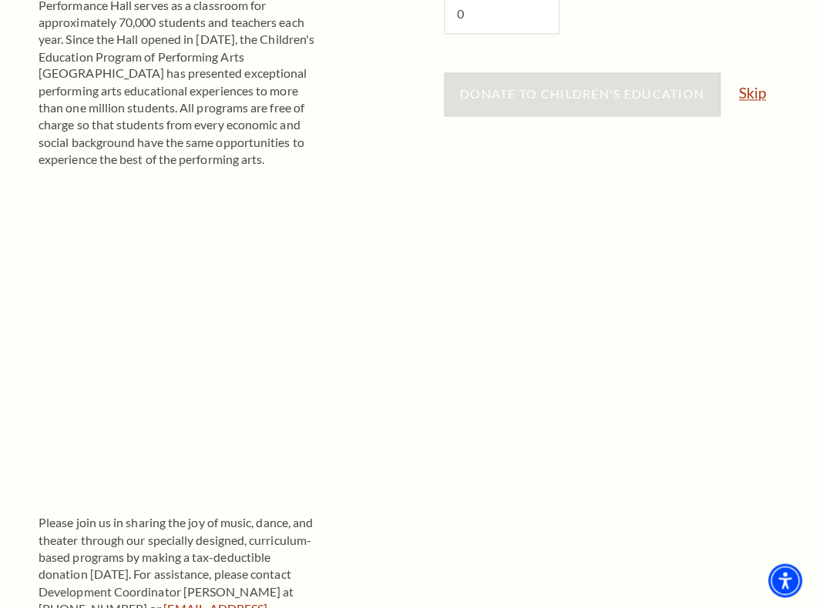
click at [760, 101] on link "Skip" at bounding box center [752, 93] width 27 height 15
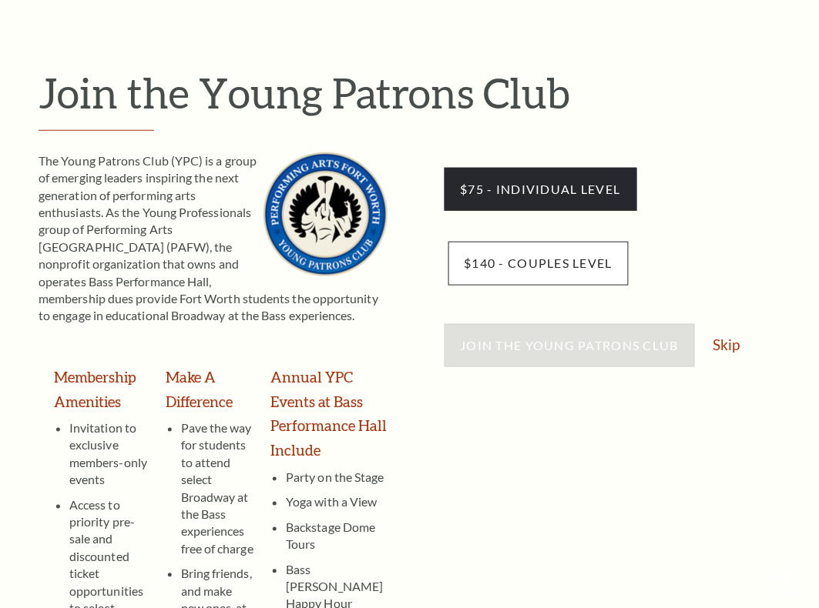
scroll to position [289, 0]
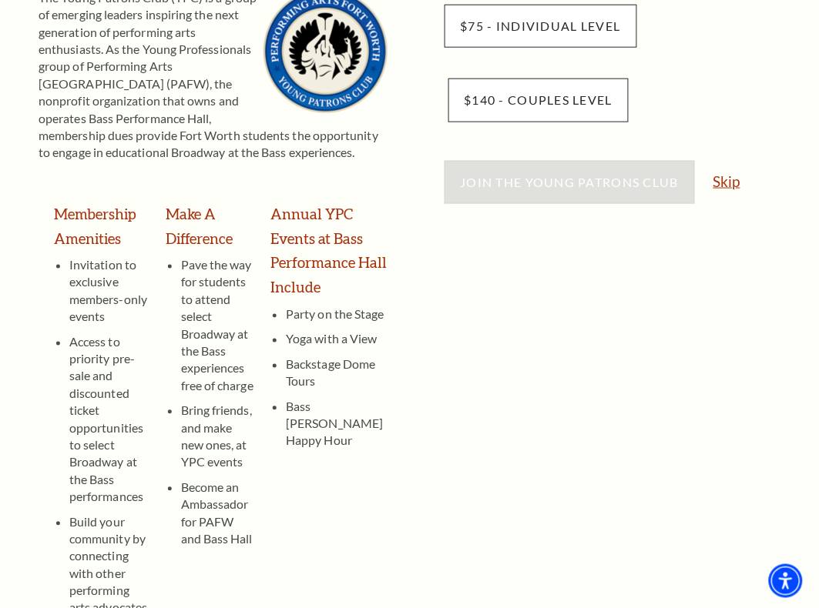
click at [739, 183] on link "Skip" at bounding box center [726, 181] width 27 height 15
click at [725, 189] on link "Skip" at bounding box center [726, 181] width 27 height 15
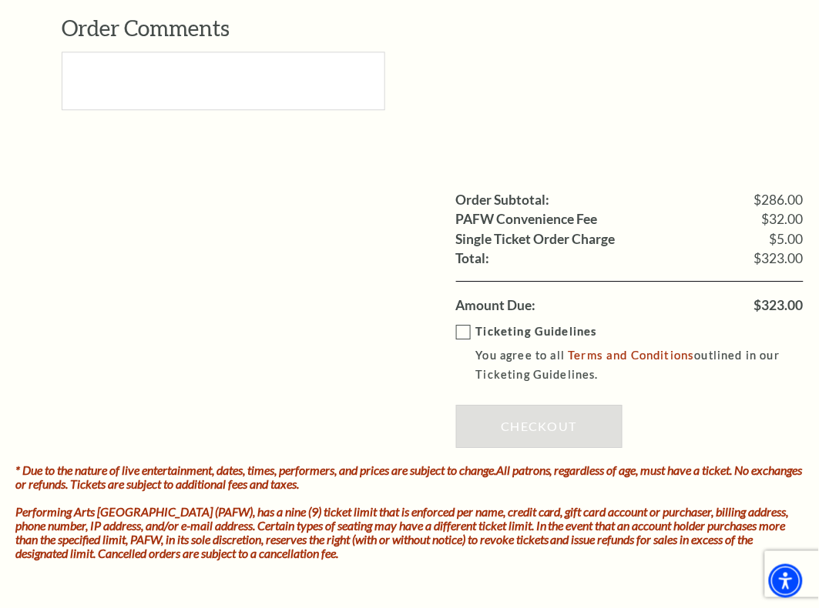
scroll to position [1829, 0]
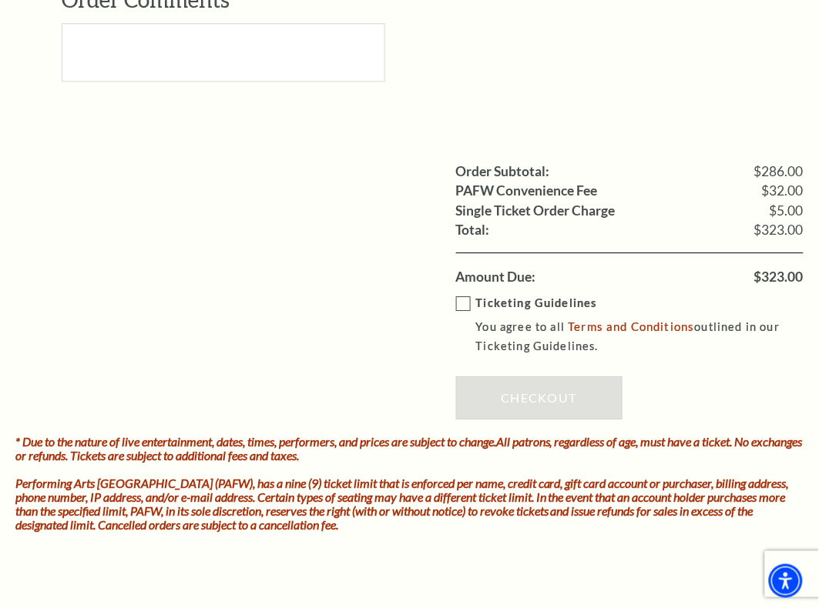
click at [471, 304] on label "Ticketing Guidelines You agree to all Terms and Conditions outlined in our Tick…" at bounding box center [641, 325] width 370 height 62
click at [0, 0] on input "Ticketing Guidelines You agree to all Terms and Conditions outlined in our Tick…" at bounding box center [0, 0] width 0 height 0
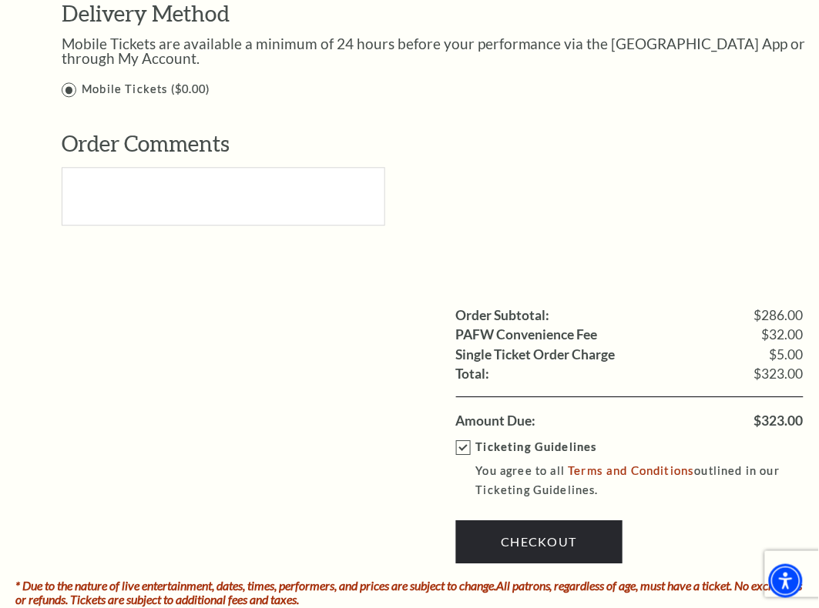
scroll to position [1733, 0]
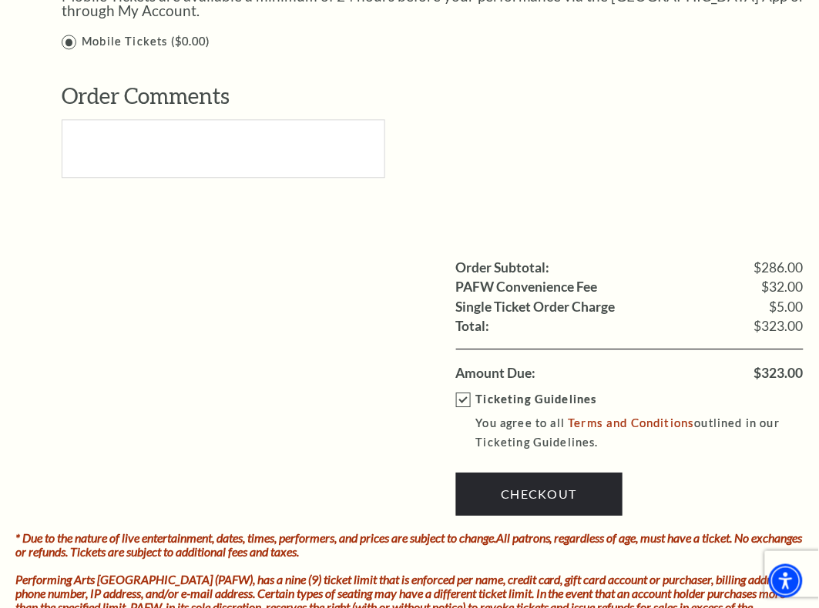
drag, startPoint x: 580, startPoint y: 526, endPoint x: 581, endPoint y: 503, distance: 23.2
click at [580, 524] on div "Ticketing Guidelines You agree to all Terms and Conditions outlined in our Tick…" at bounding box center [630, 457] width 348 height 149
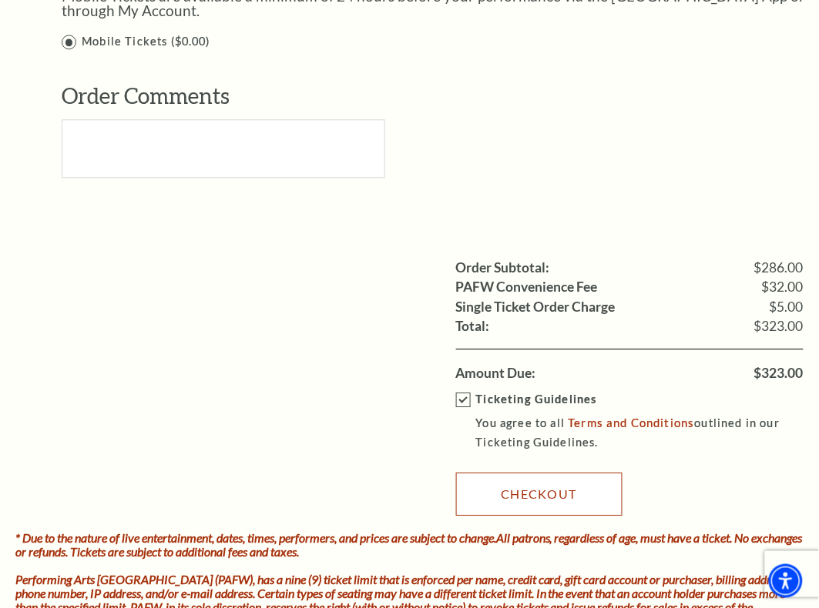
click at [581, 501] on link "Checkout" at bounding box center [539, 494] width 166 height 43
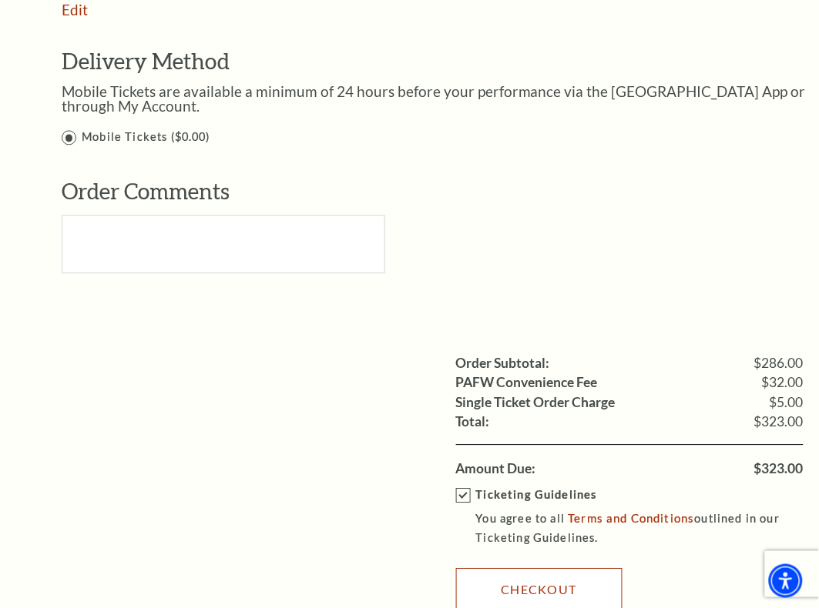
scroll to position [1580, 0]
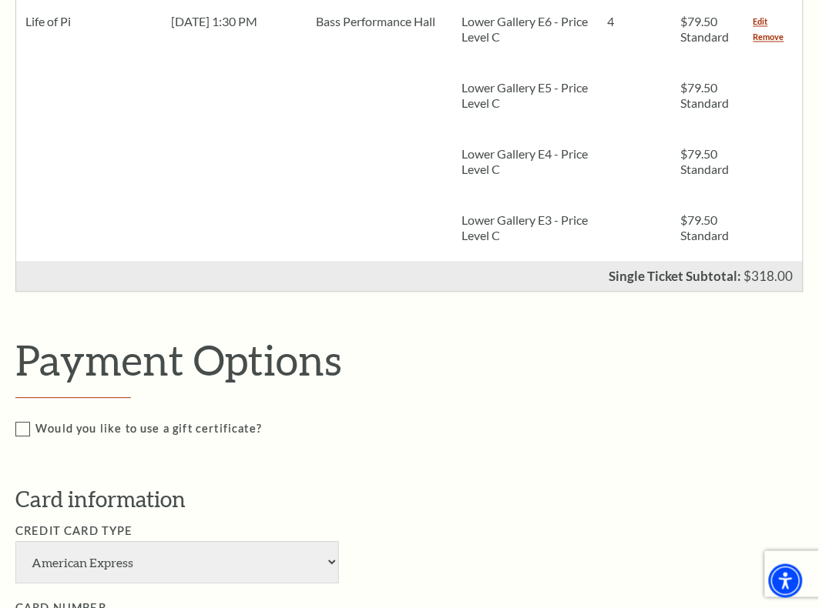
scroll to position [329, 0]
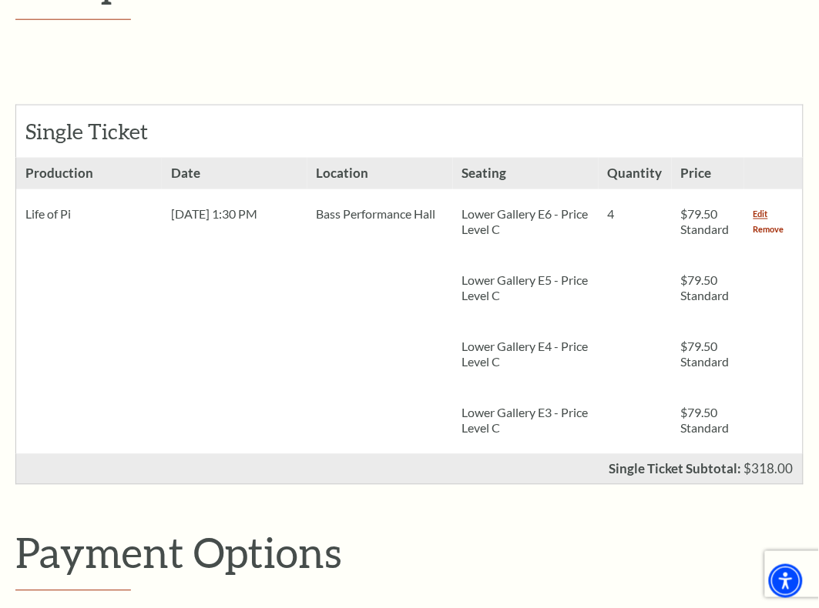
click at [764, 224] on link "Remove" at bounding box center [768, 230] width 31 height 15
